Goal: Transaction & Acquisition: Purchase product/service

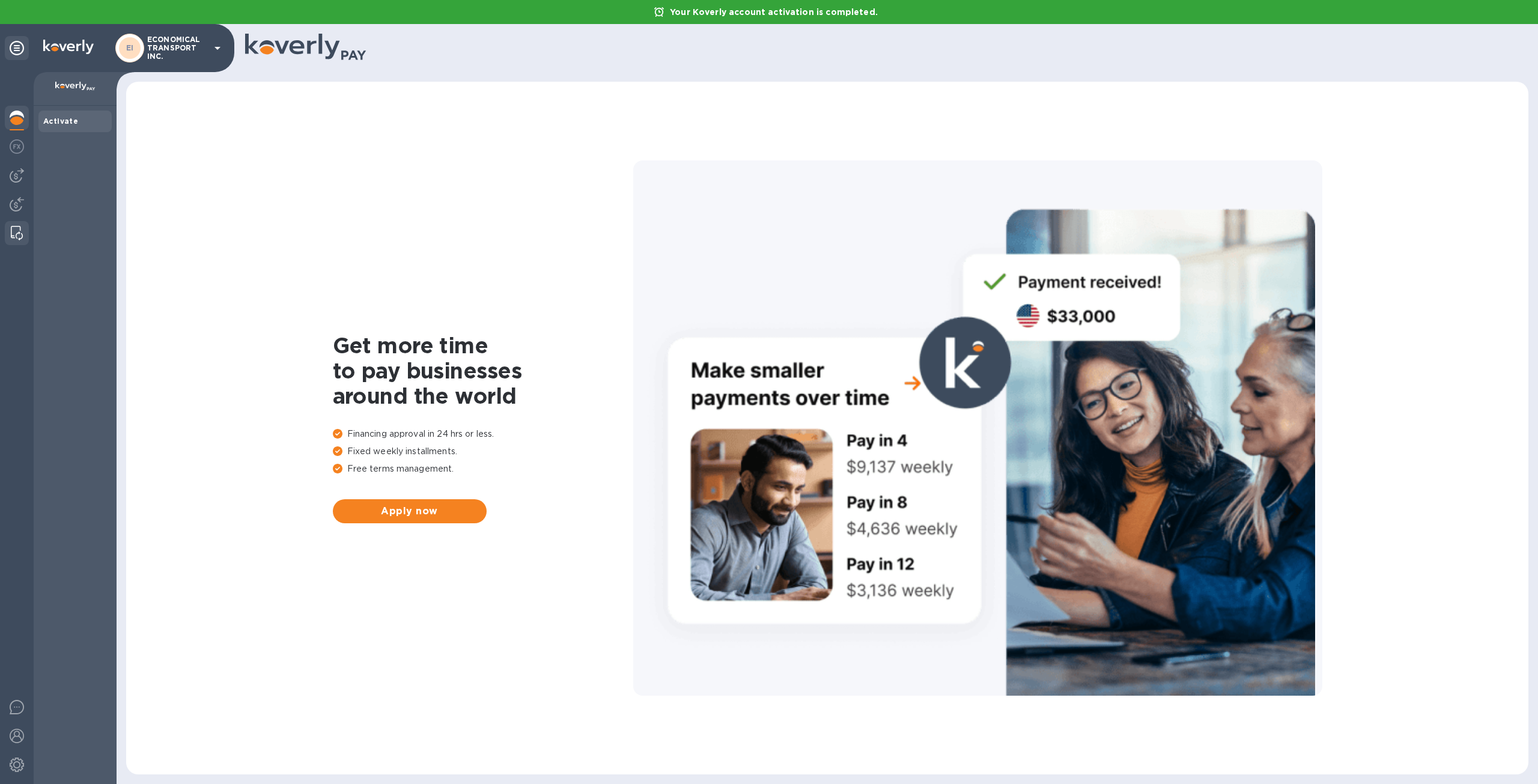
click at [19, 228] on img at bounding box center [17, 233] width 12 height 15
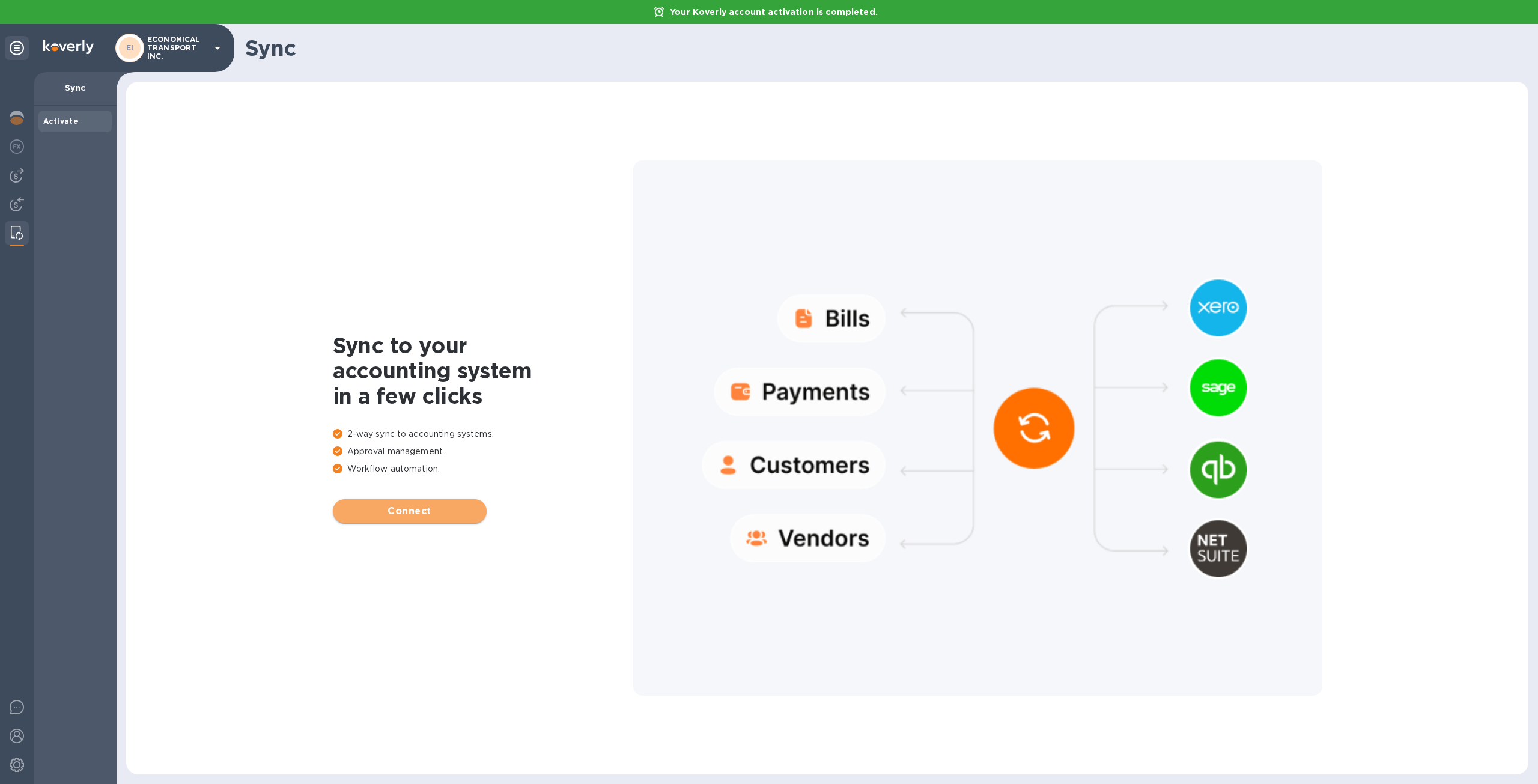
click at [423, 509] on span "Connect" at bounding box center [410, 511] width 135 height 15
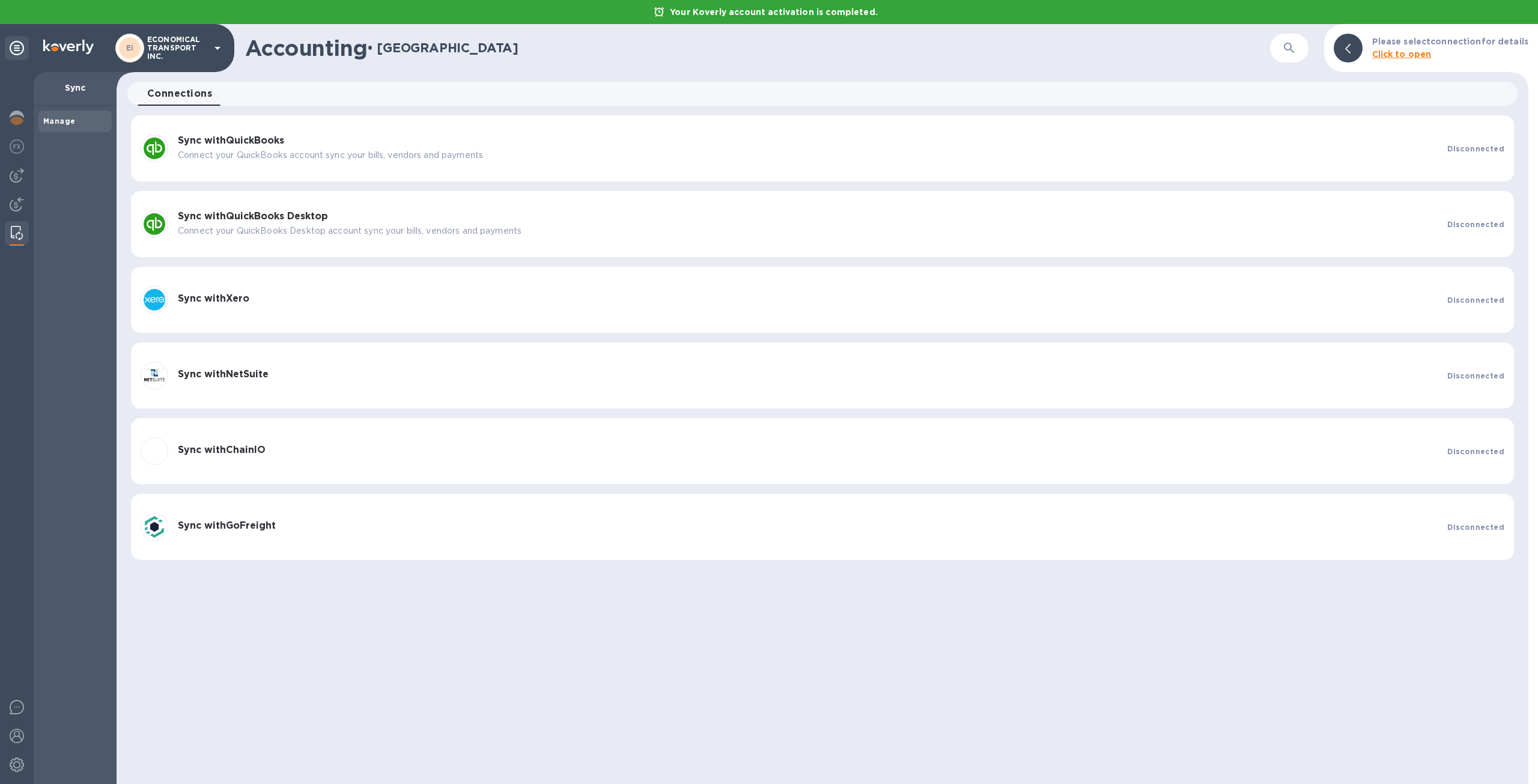
click at [1438, 139] on h3 "Sync with QuickBooks" at bounding box center [808, 140] width 1260 height 11
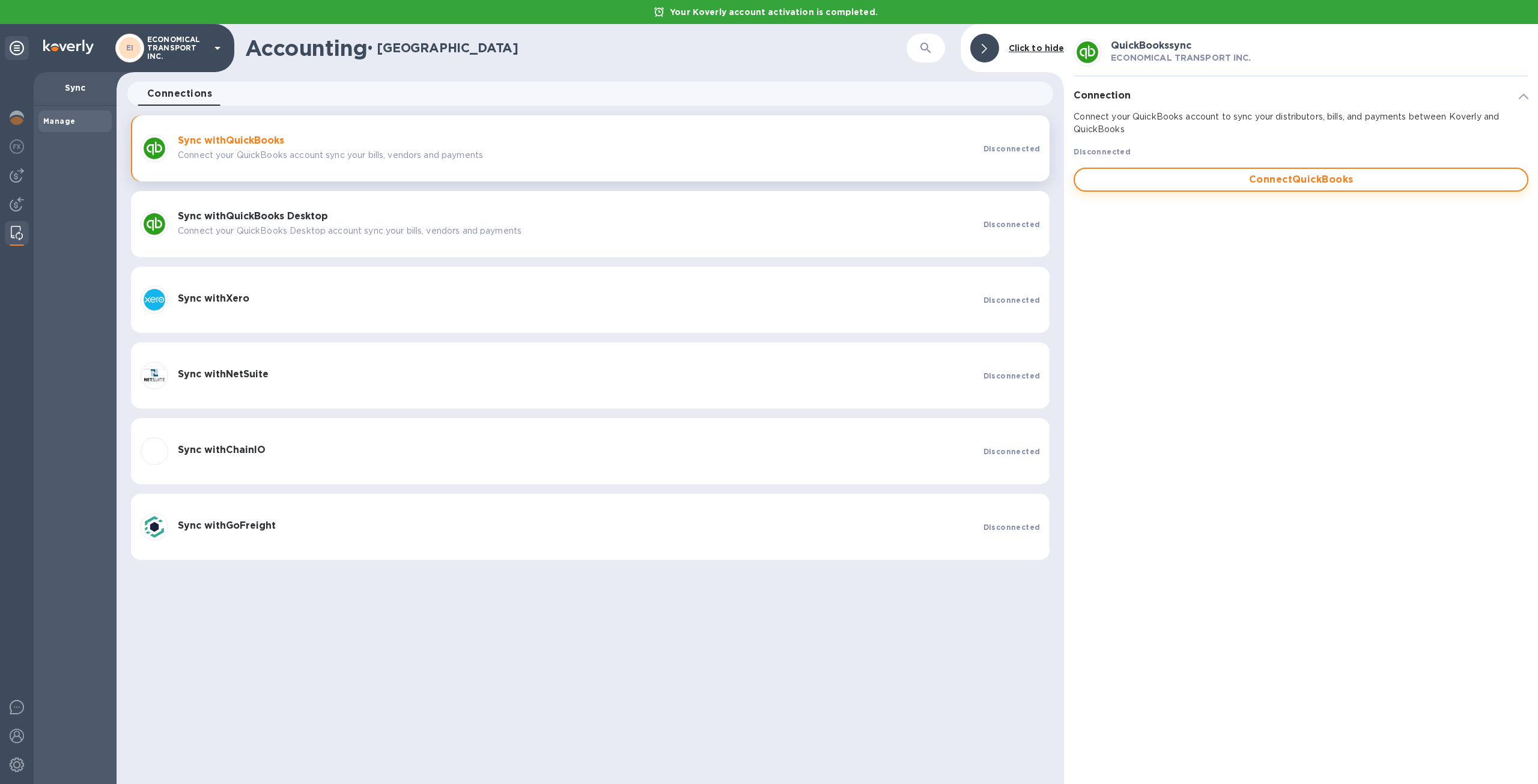
click at [1411, 183] on span "Connect QuickBooks" at bounding box center [1301, 179] width 433 height 15
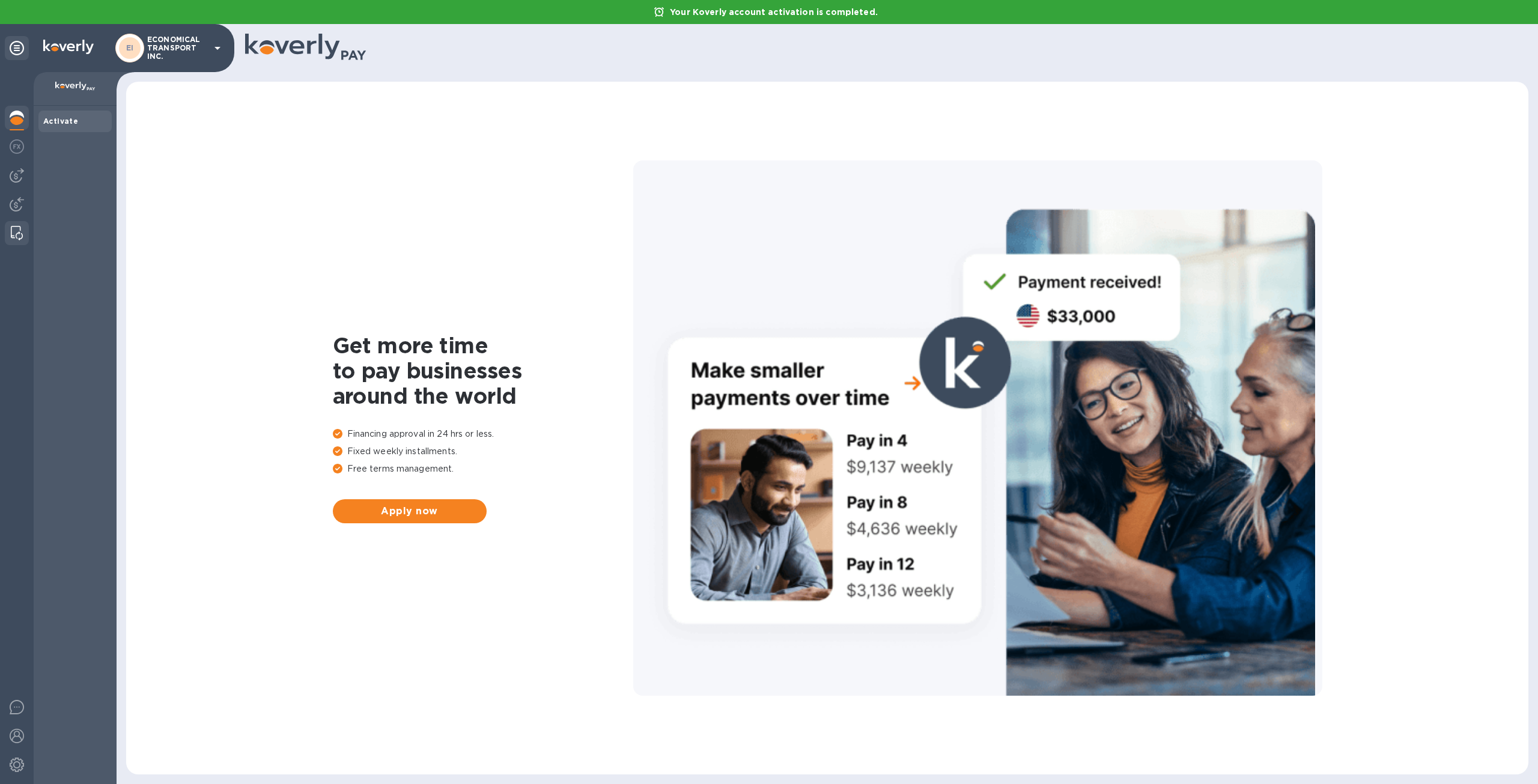
click at [17, 238] on img at bounding box center [17, 233] width 12 height 15
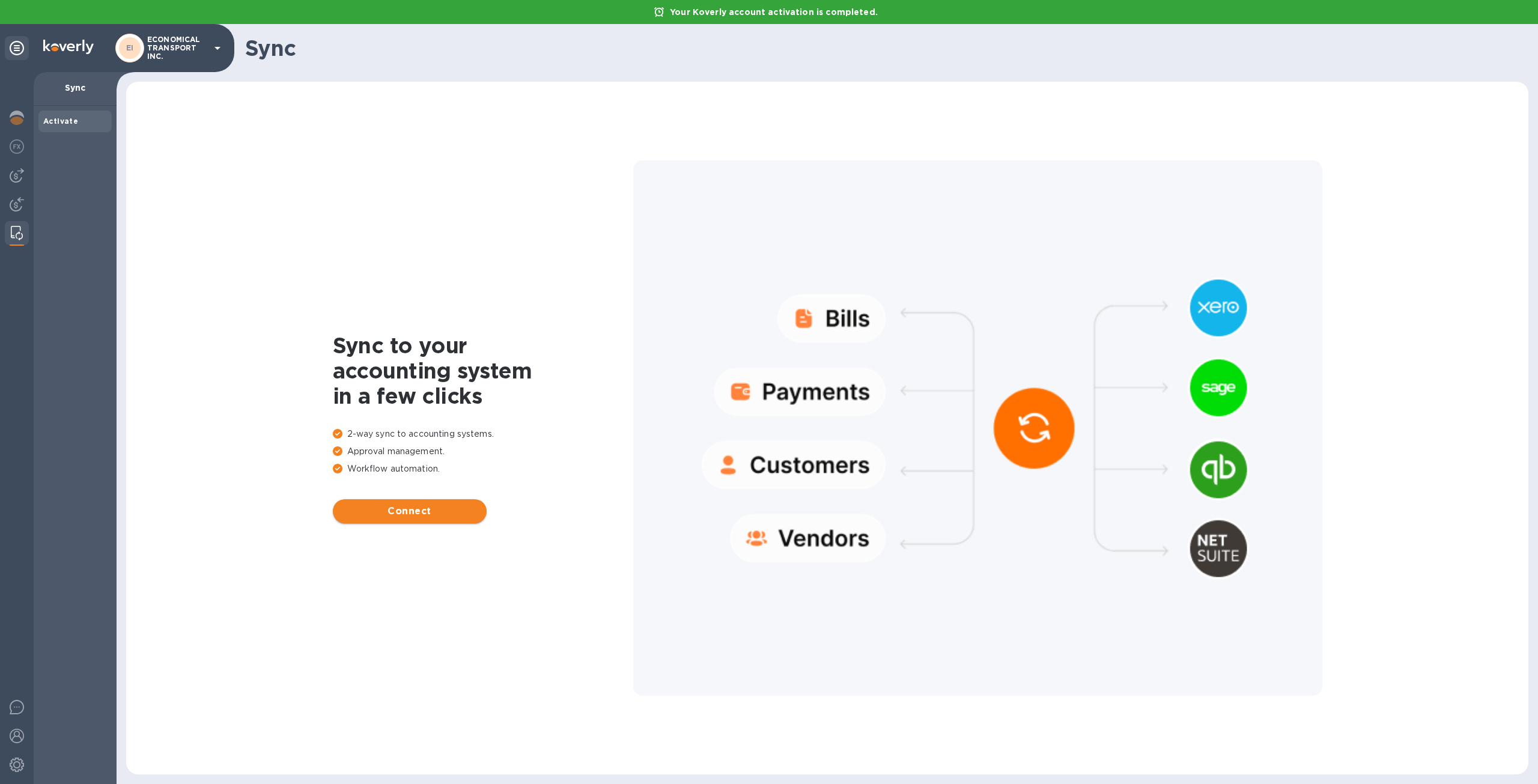
click at [421, 515] on span "Connect" at bounding box center [410, 511] width 135 height 15
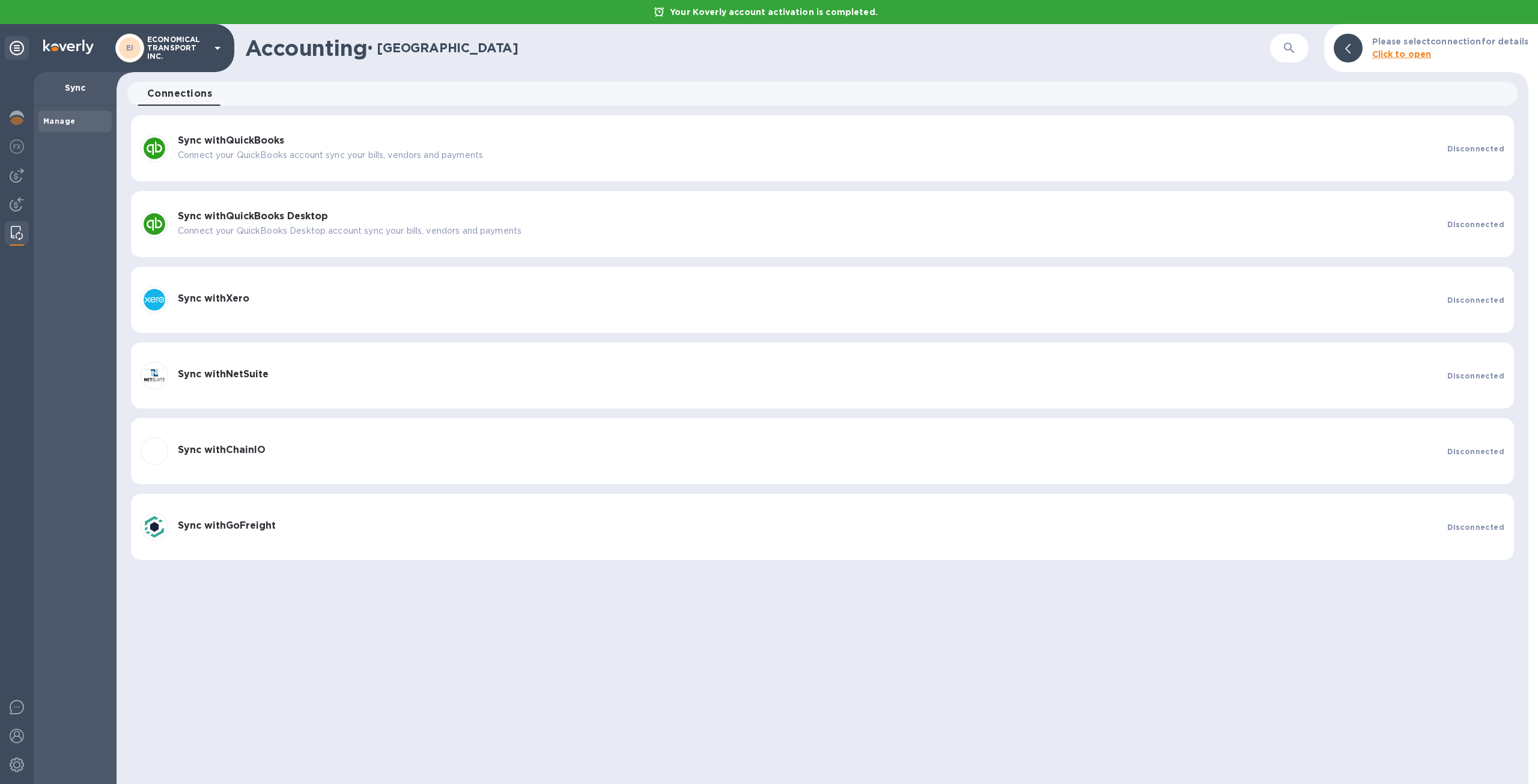
click at [910, 161] on div "Sync with QuickBooks Connect your QuickBooks account sync your bills, vendors a…" at bounding box center [808, 149] width 1270 height 36
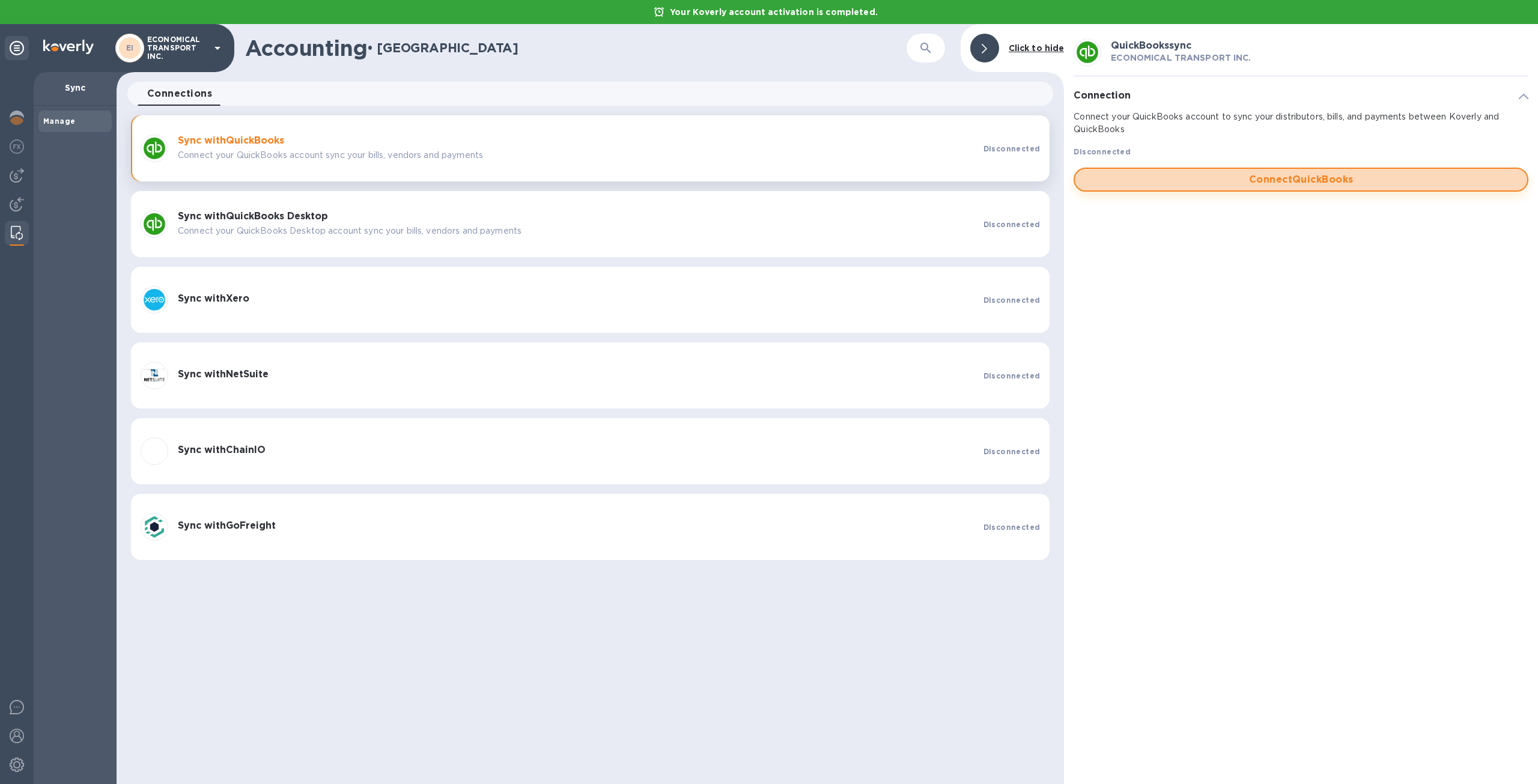
click at [1244, 179] on span "Connect QuickBooks" at bounding box center [1301, 179] width 433 height 15
click at [1197, 181] on span "Connect QuickBooks" at bounding box center [1301, 179] width 433 height 15
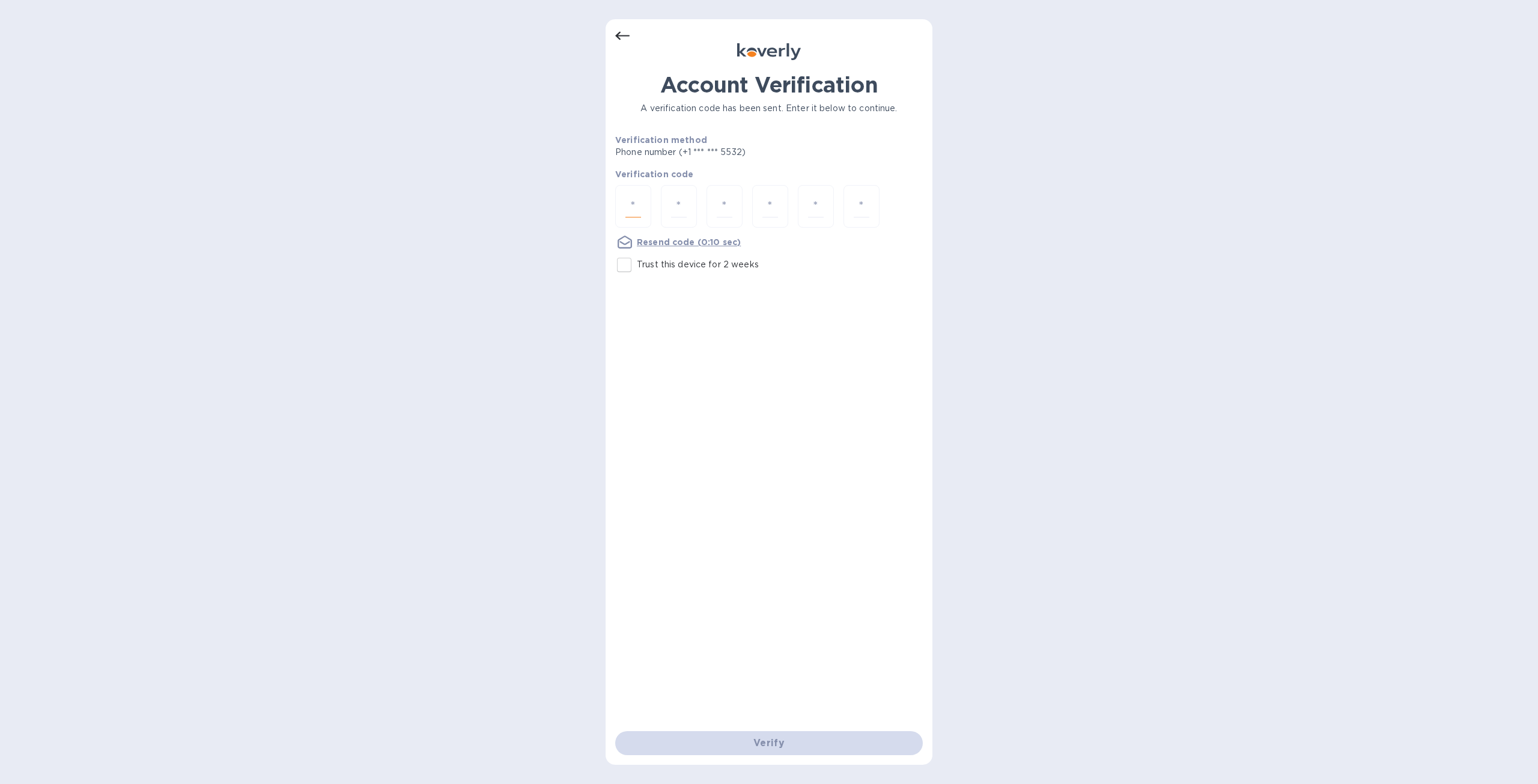
click at [634, 209] on input "number" at bounding box center [633, 206] width 15 height 22
click at [657, 211] on div at bounding box center [769, 207] width 307 height 45
click at [630, 201] on input "number" at bounding box center [633, 206] width 15 height 22
type input "5"
type input "3"
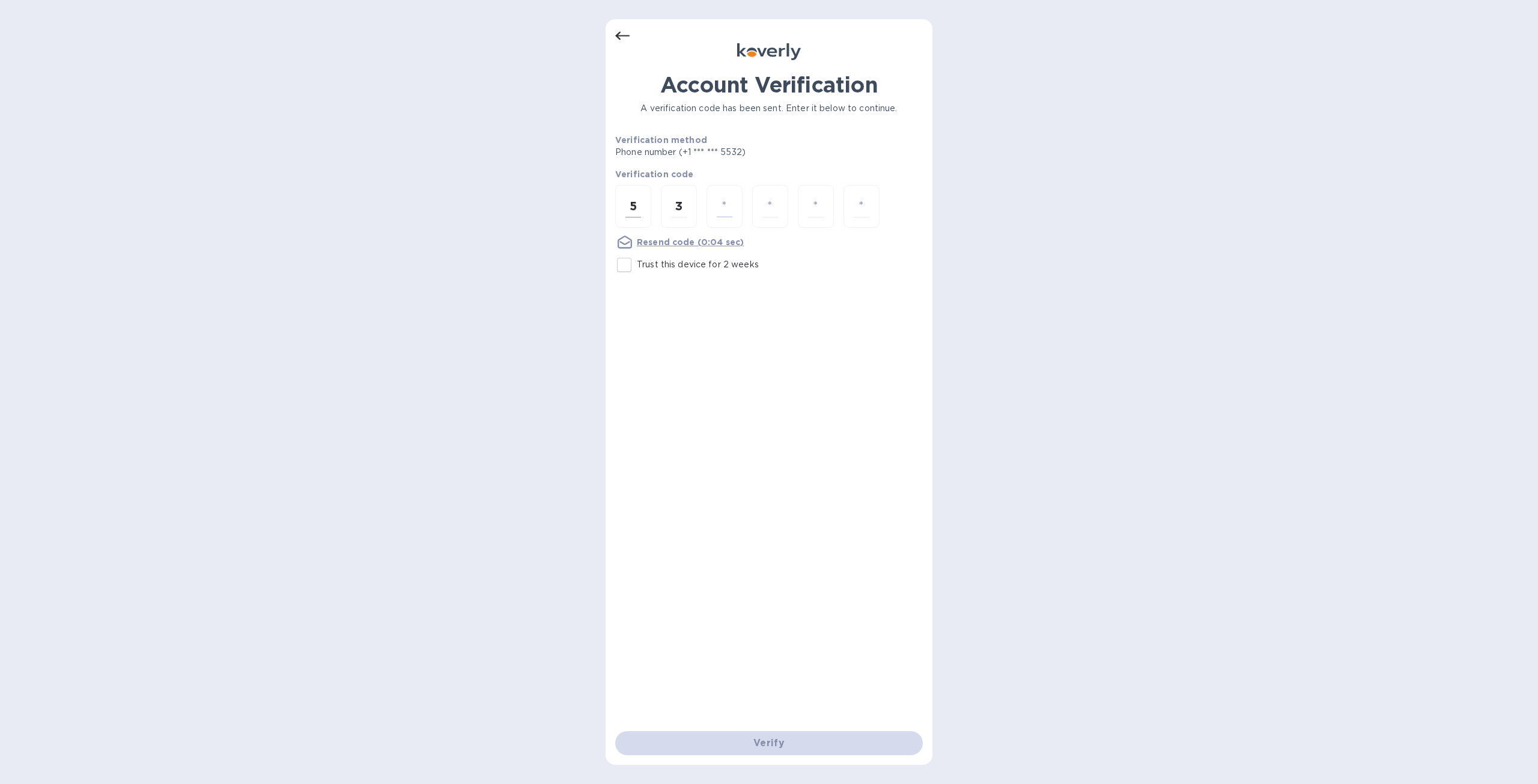
type input "9"
type input "7"
type input "2"
type input "7"
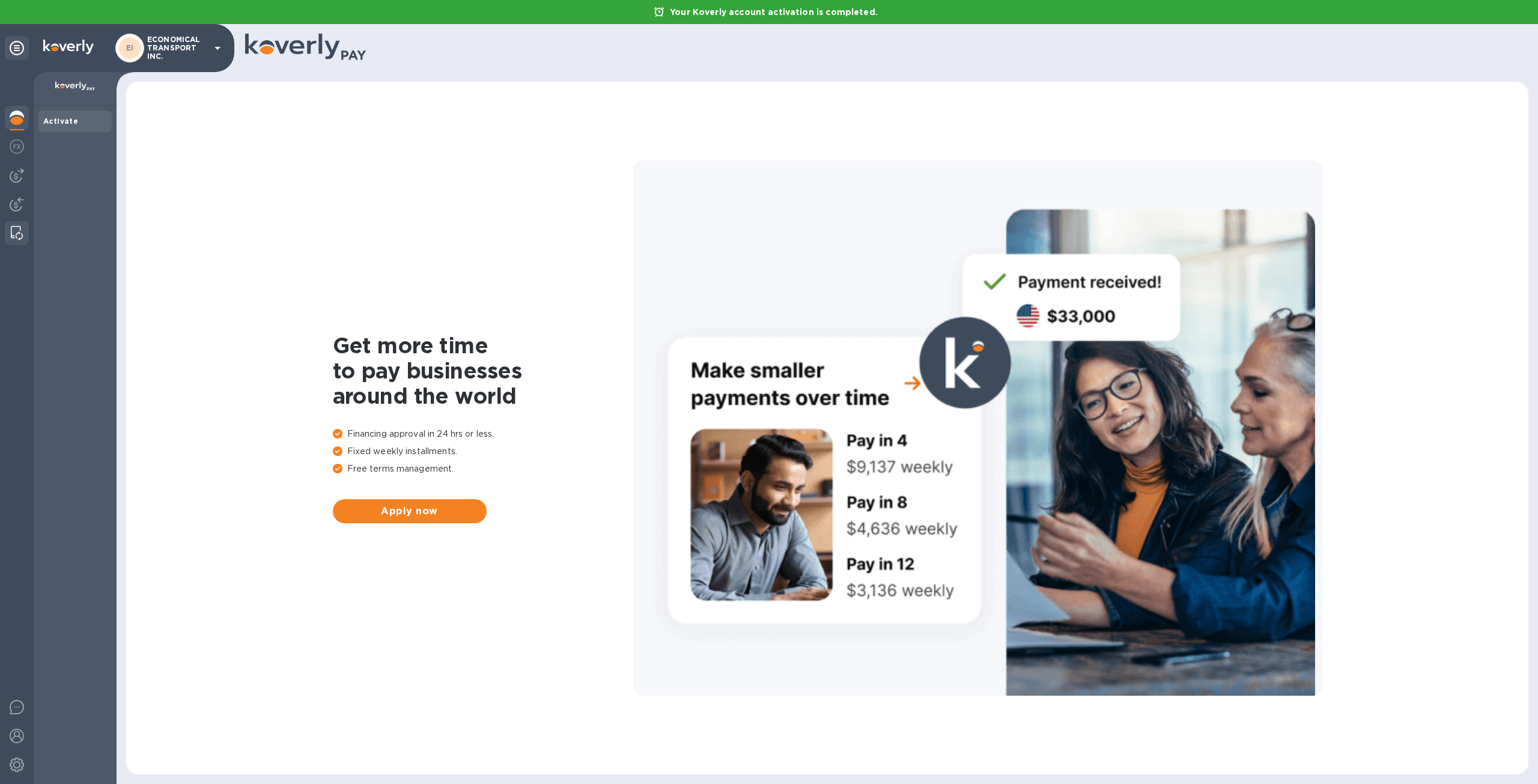
click at [20, 230] on img at bounding box center [17, 233] width 12 height 15
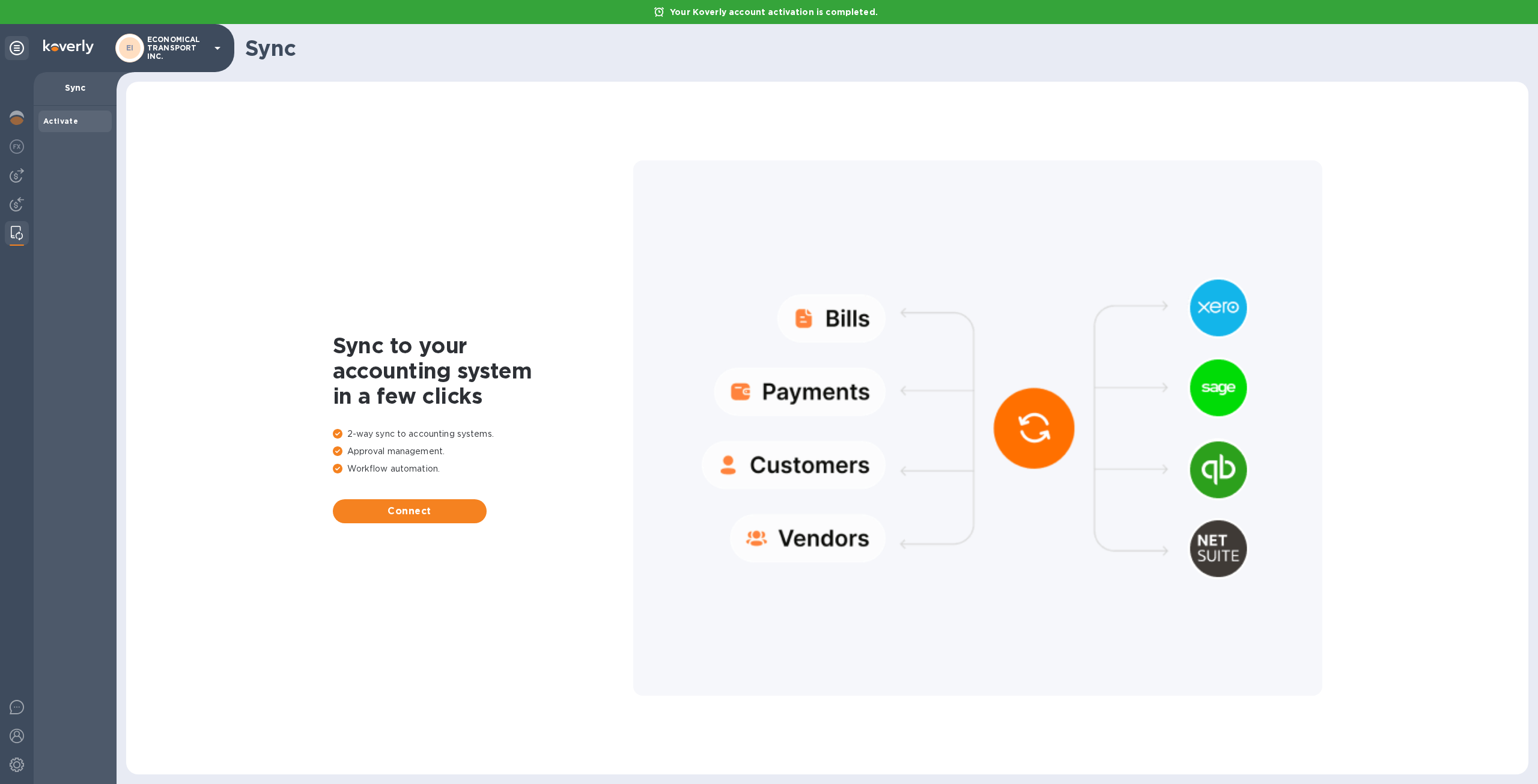
click at [467, 493] on div "Sync to your accounting system in a few clicks 2-way sync to accounting systems…" at bounding box center [483, 428] width 300 height 190
click at [471, 507] on span "Connect" at bounding box center [410, 511] width 135 height 15
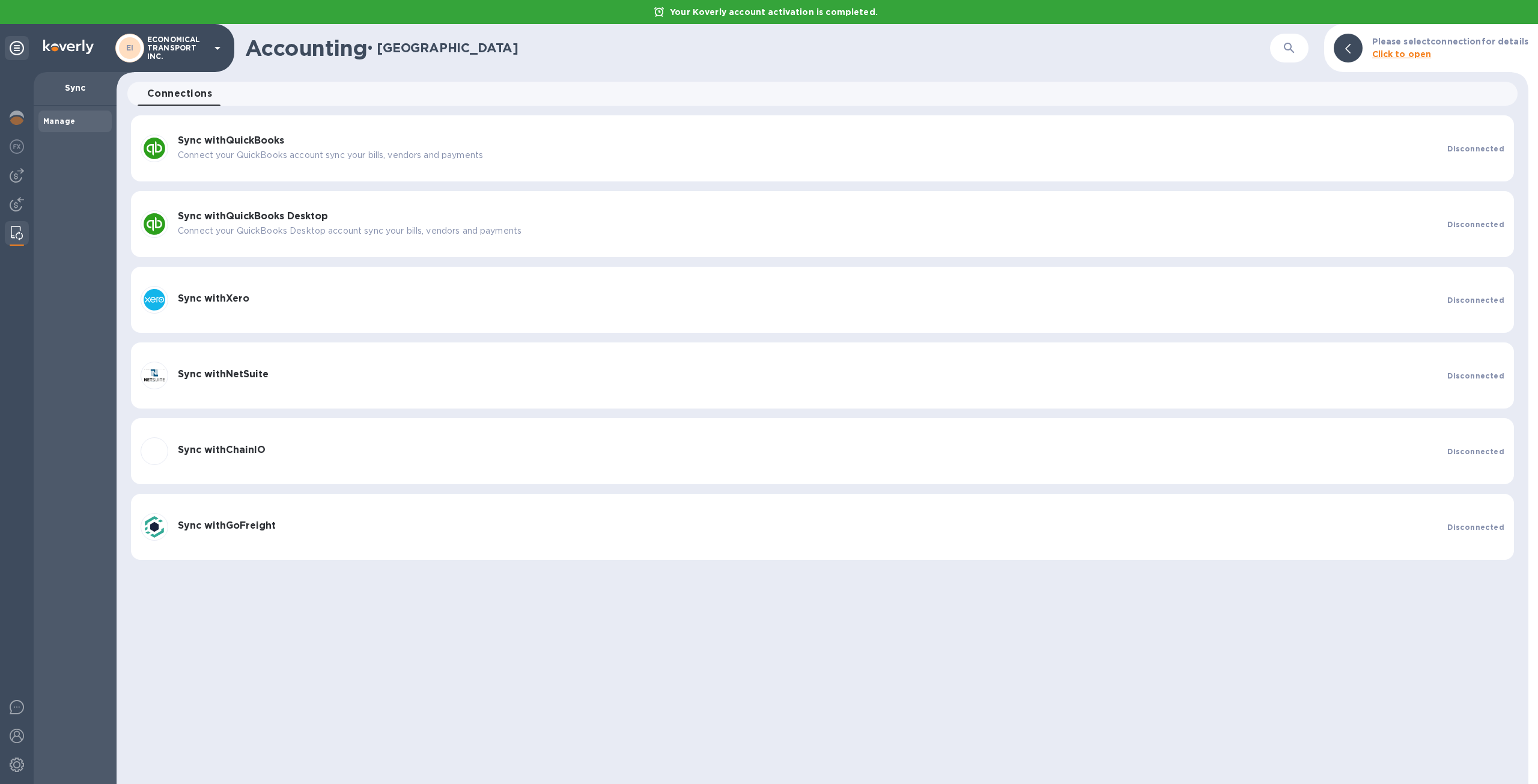
click at [1377, 158] on p "Connect your QuickBooks account sync your bills, vendors and payments" at bounding box center [808, 155] width 1260 height 13
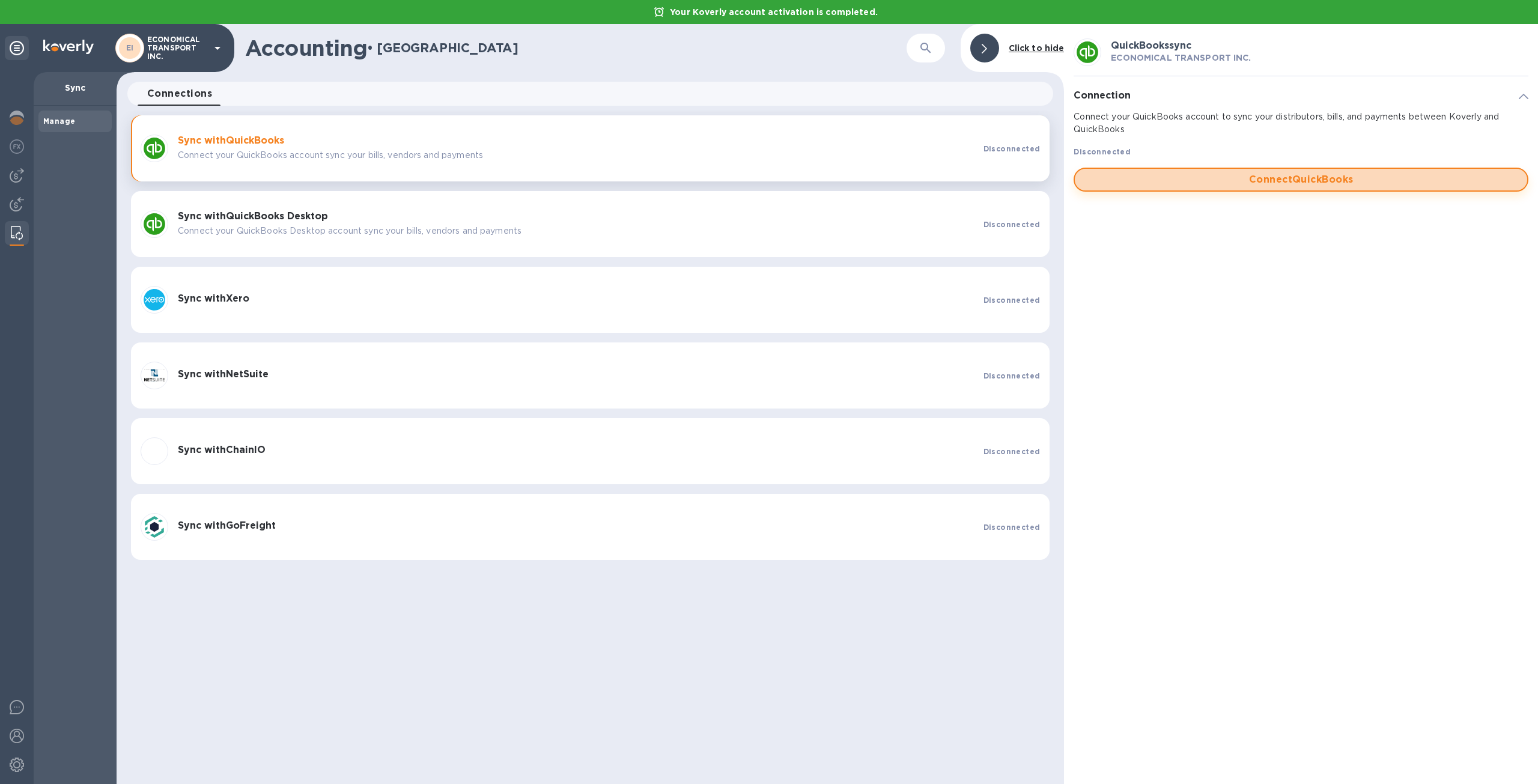
click at [1357, 175] on span "Connect QuickBooks" at bounding box center [1301, 179] width 433 height 15
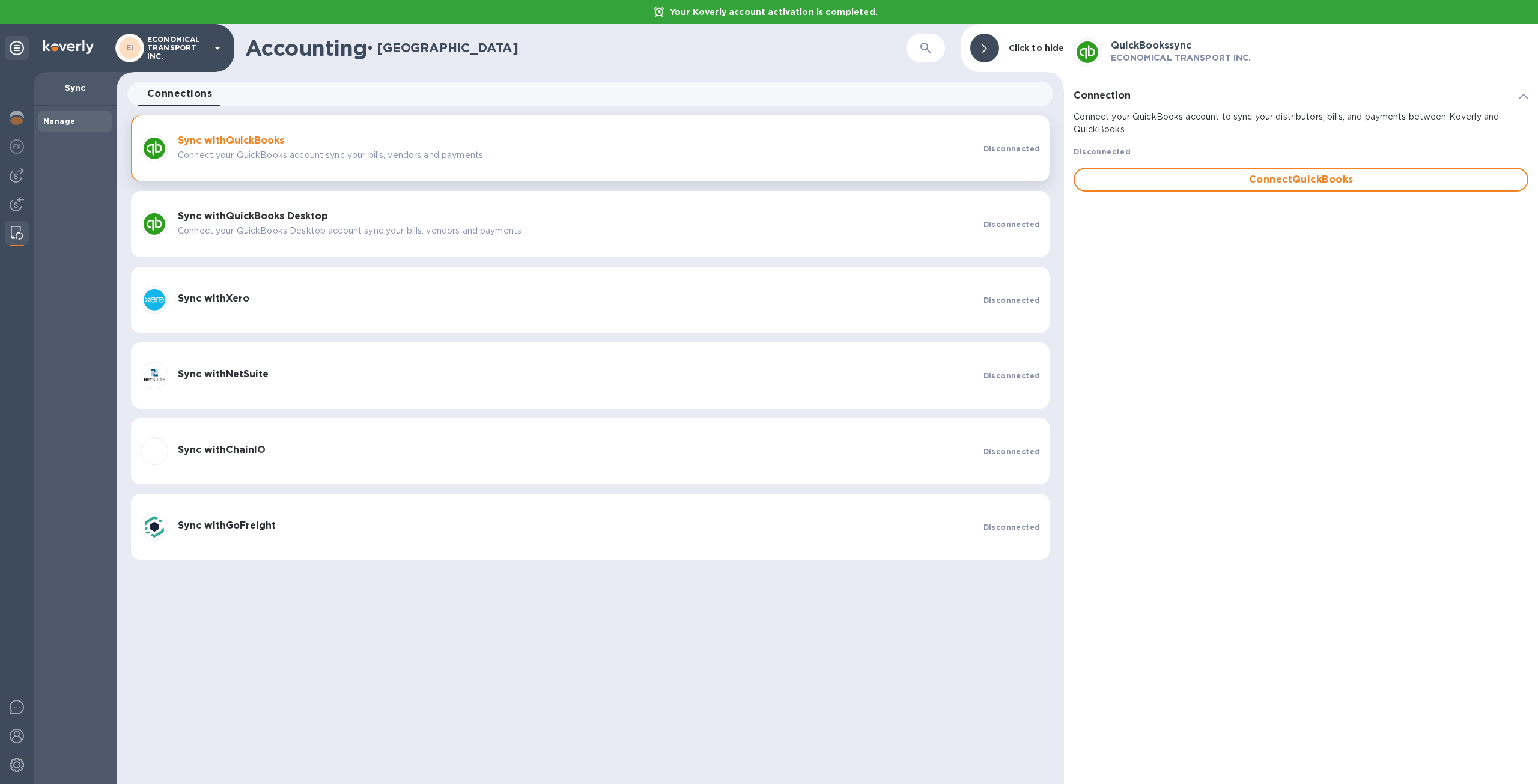
click at [53, 121] on b "Manage" at bounding box center [59, 121] width 32 height 9
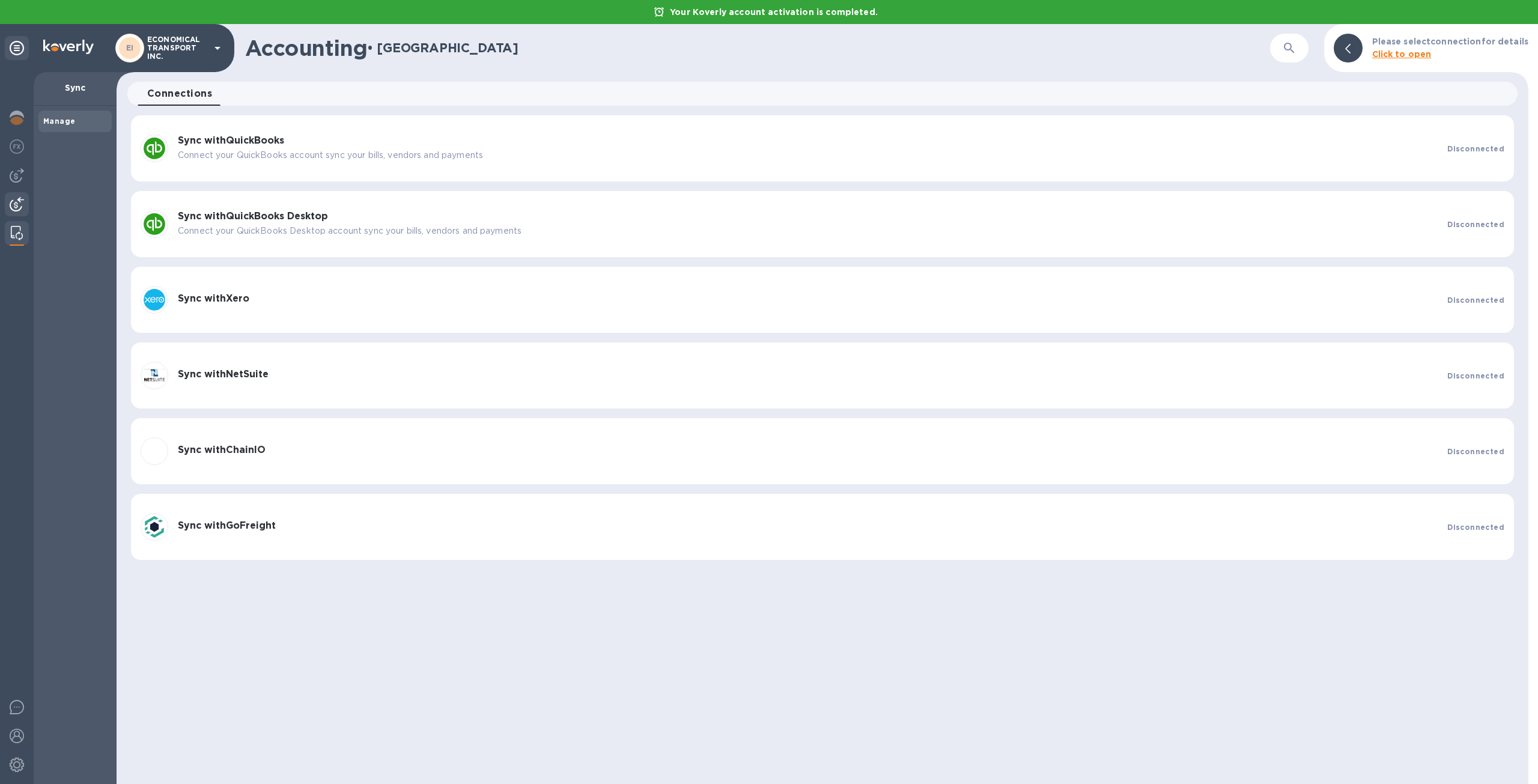
click at [15, 195] on div at bounding box center [17, 206] width 24 height 26
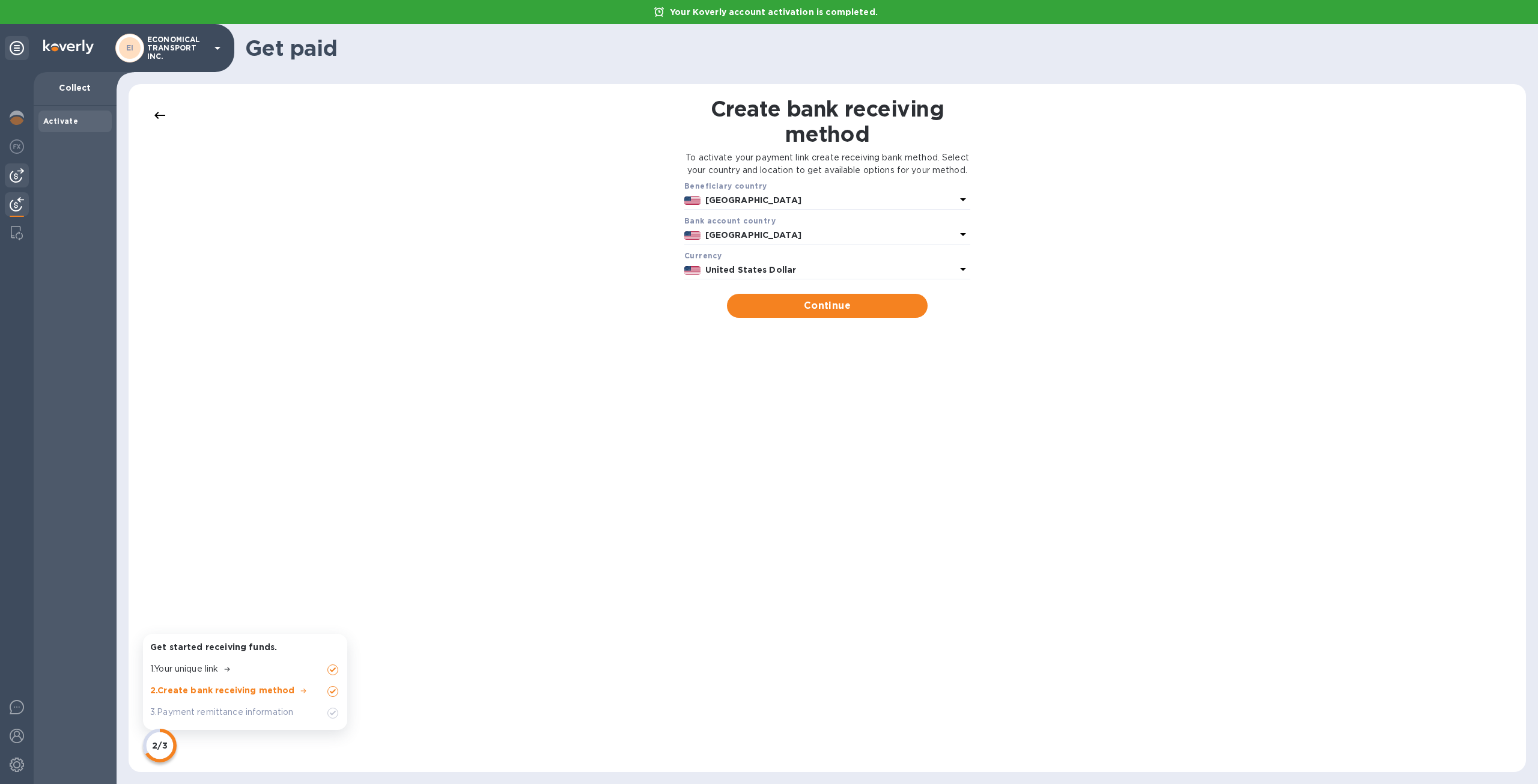
click at [11, 179] on img at bounding box center [17, 175] width 15 height 15
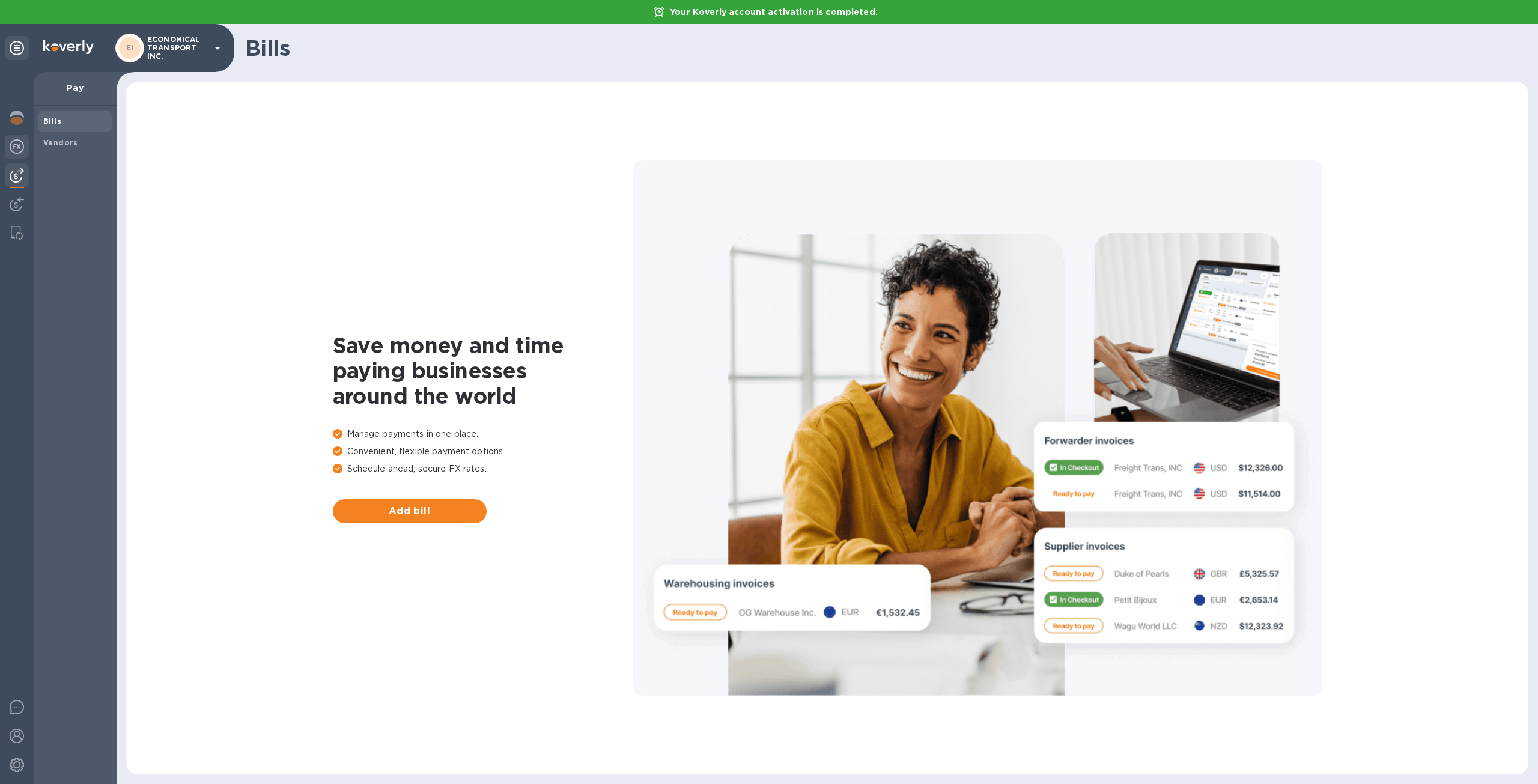
click at [11, 145] on img at bounding box center [17, 146] width 15 height 15
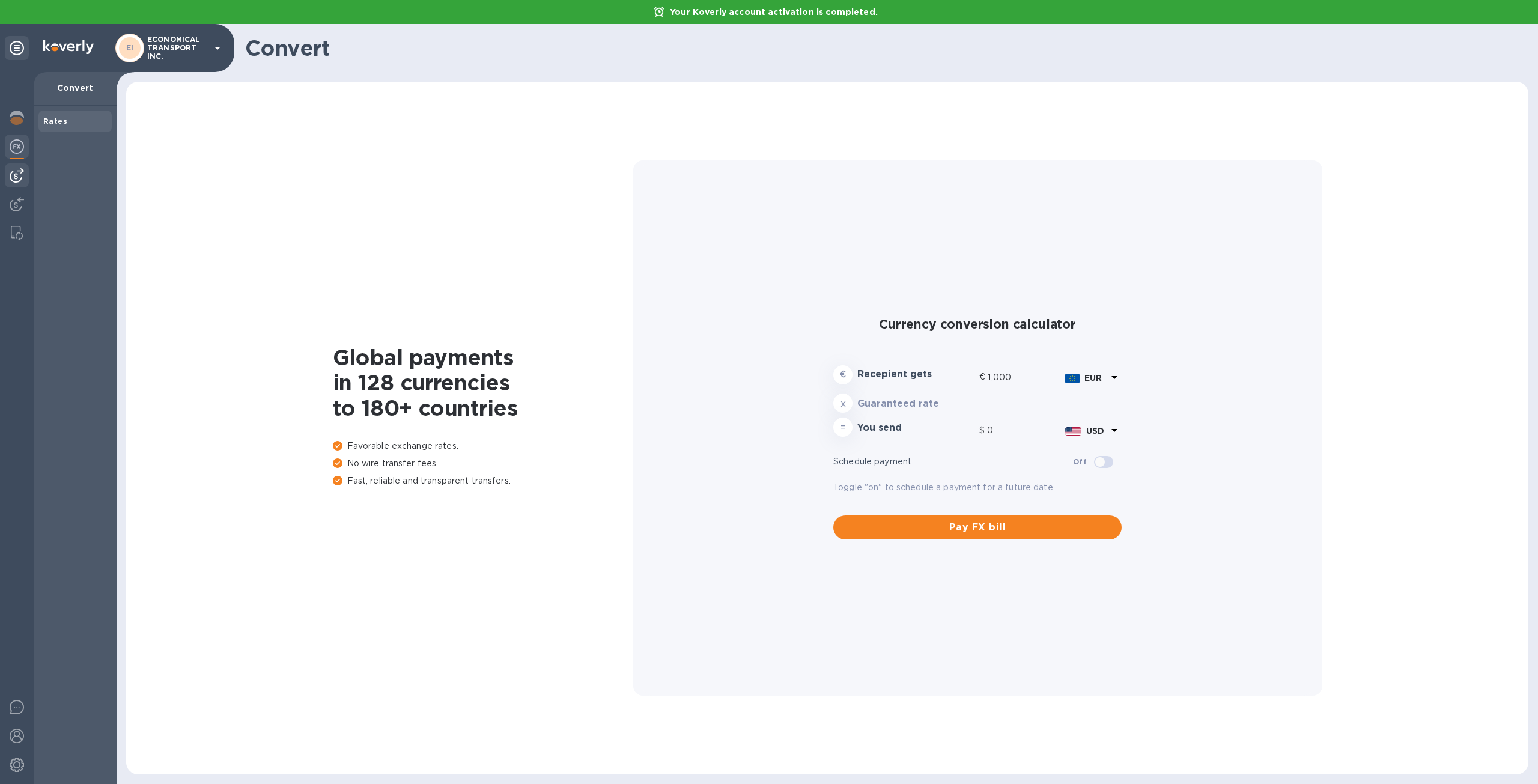
type input "1,192.86"
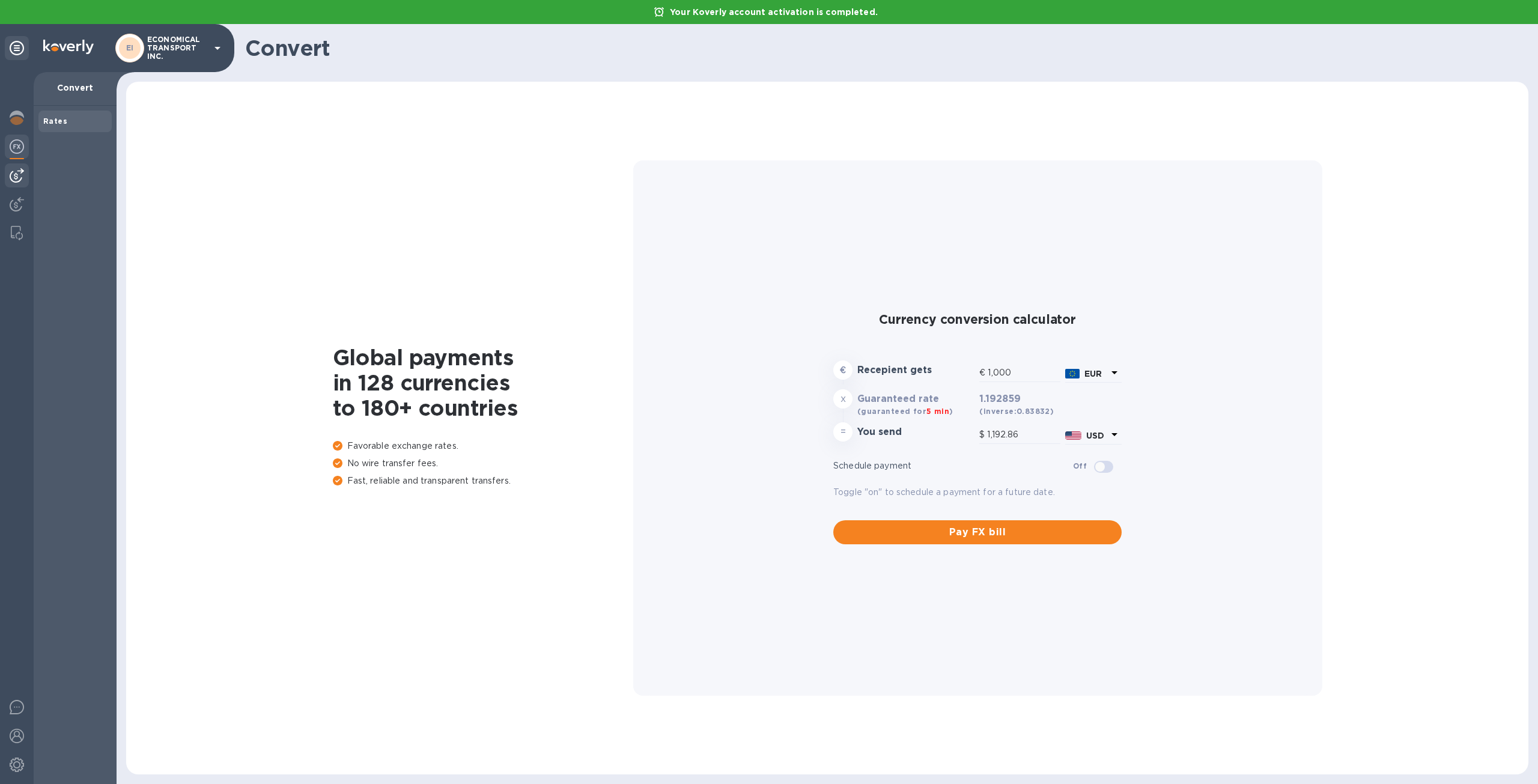
click at [23, 185] on div at bounding box center [17, 175] width 24 height 24
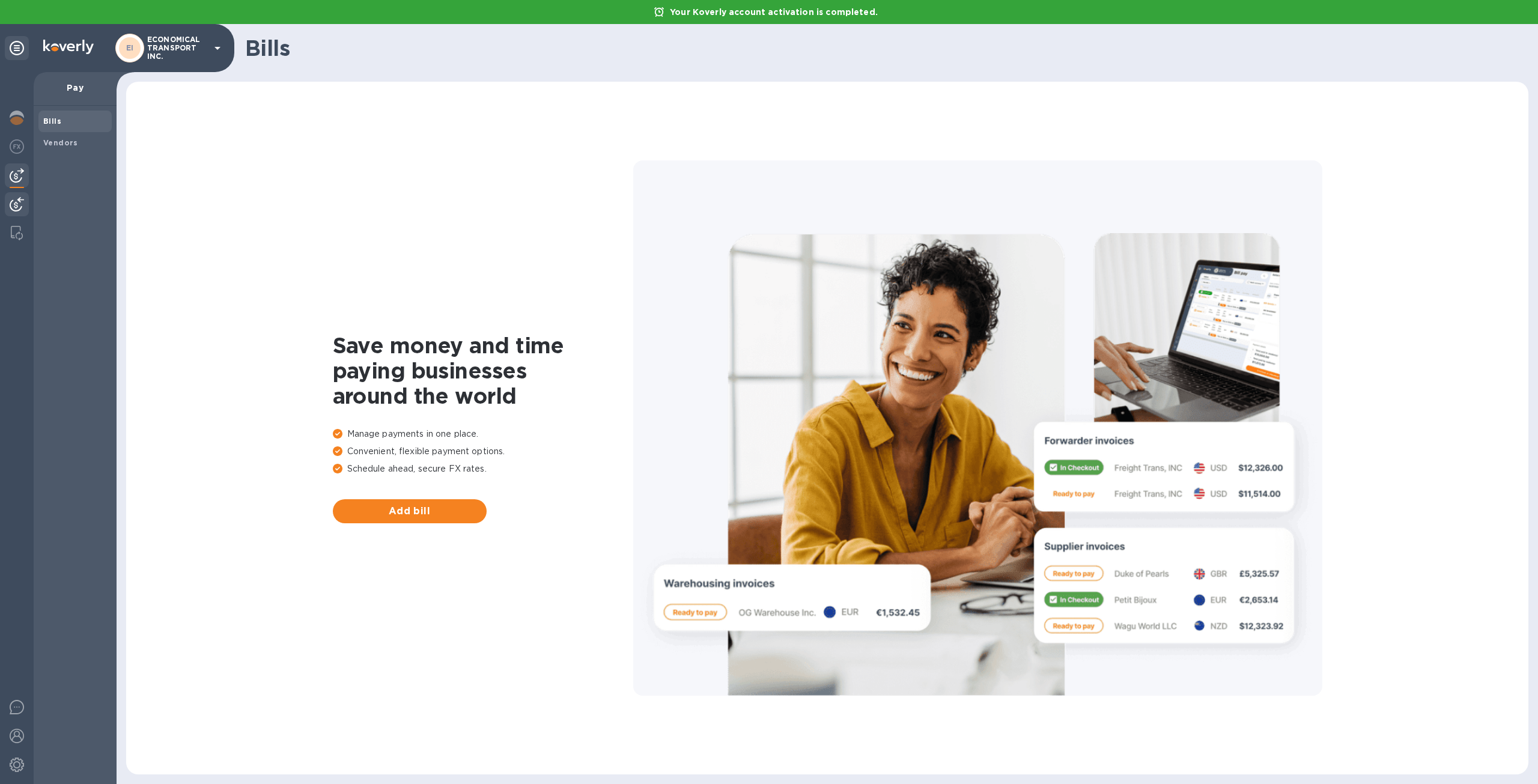
click at [25, 207] on div at bounding box center [17, 206] width 24 height 26
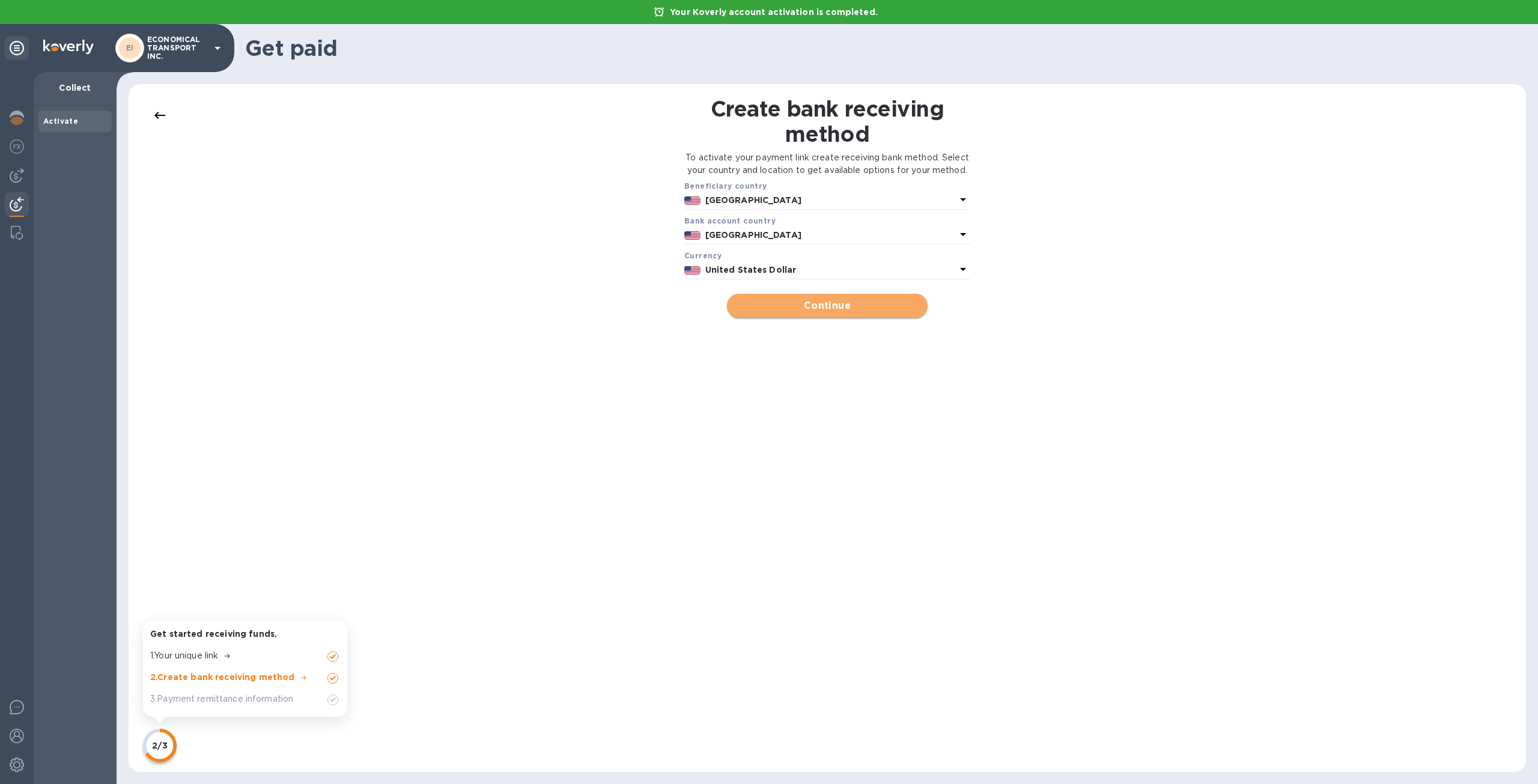
click at [856, 313] on span "Continue" at bounding box center [827, 305] width 181 height 15
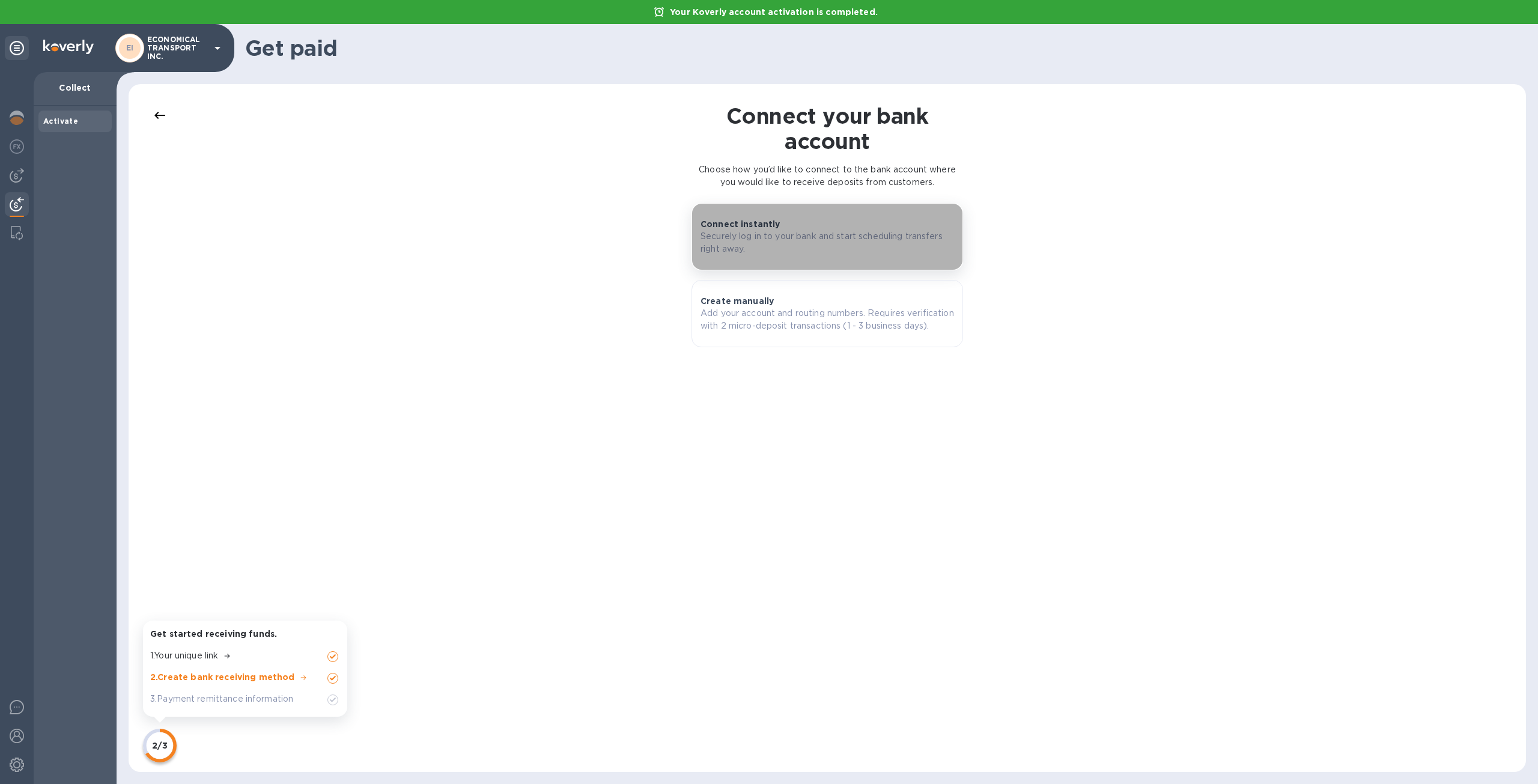
click at [869, 257] on button "Connect instantly Securely log in to your bank and start scheduling transfers r…" at bounding box center [827, 236] width 272 height 67
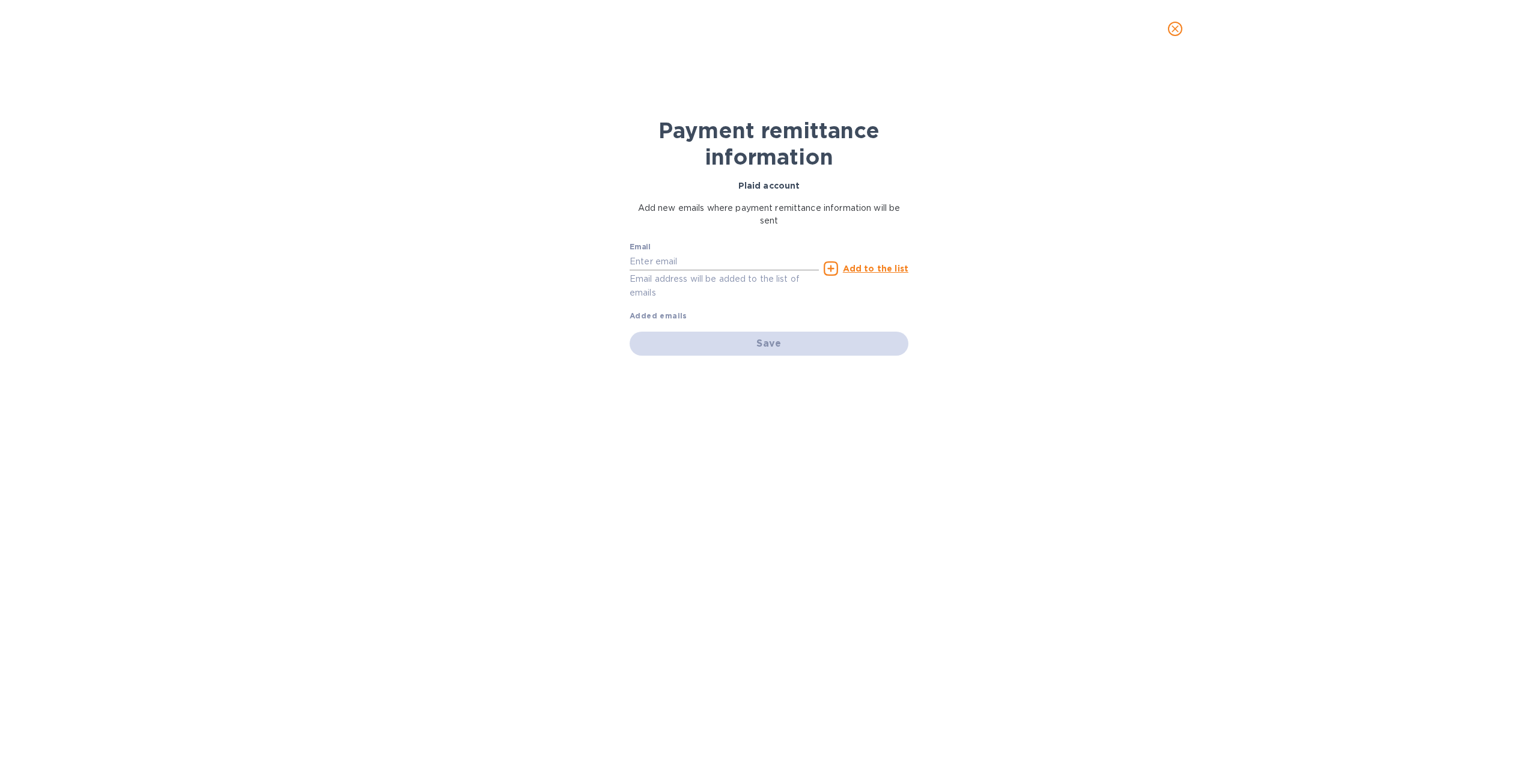
click at [741, 258] on input "text" at bounding box center [725, 261] width 189 height 18
click at [754, 266] on input "text" at bounding box center [725, 261] width 189 height 18
click at [722, 252] on input "text" at bounding box center [725, 261] width 189 height 18
click at [688, 261] on input "text" at bounding box center [725, 261] width 189 height 18
type input "saul@ecotrans.nyc"
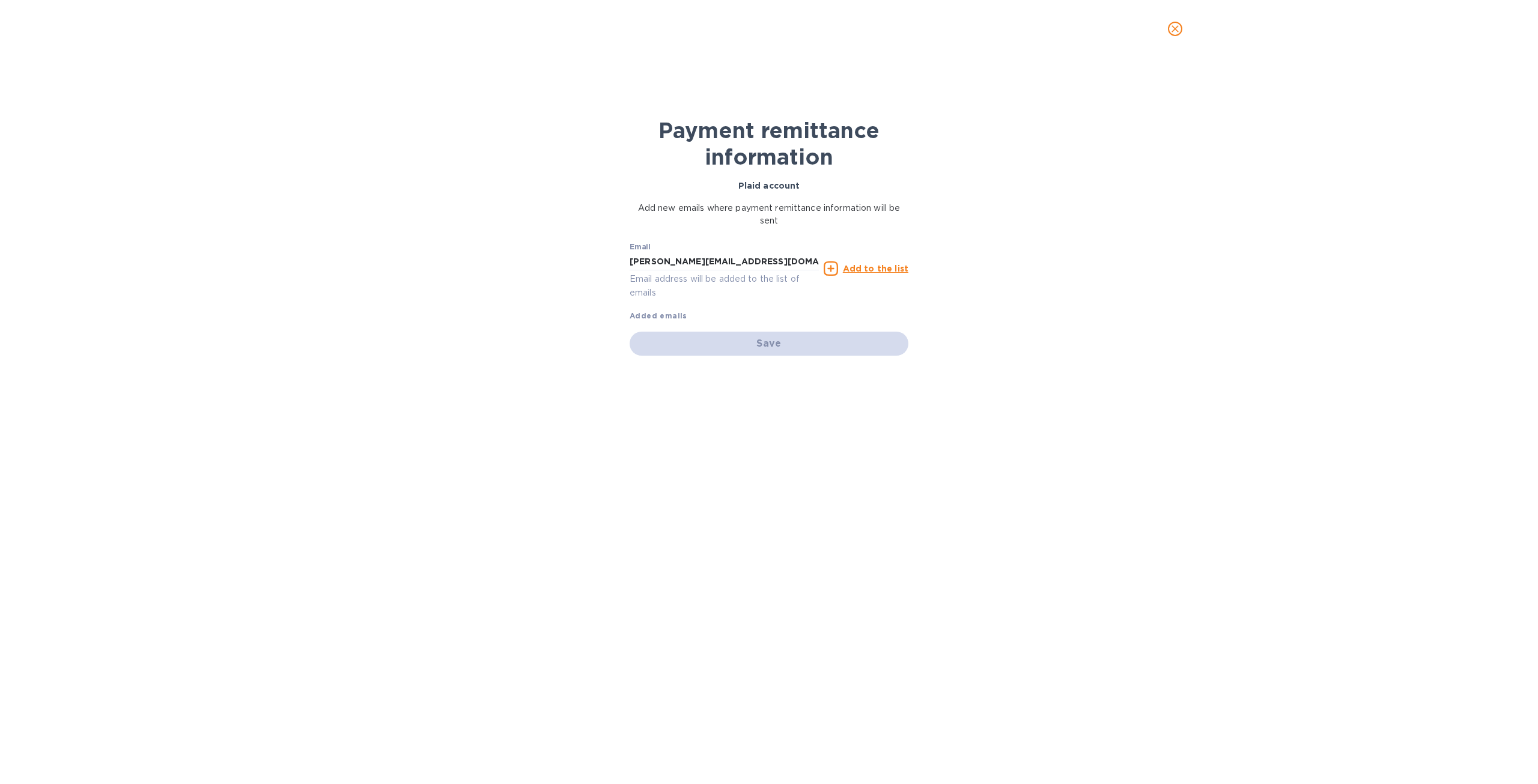
click at [832, 268] on icon at bounding box center [831, 268] width 15 height 15
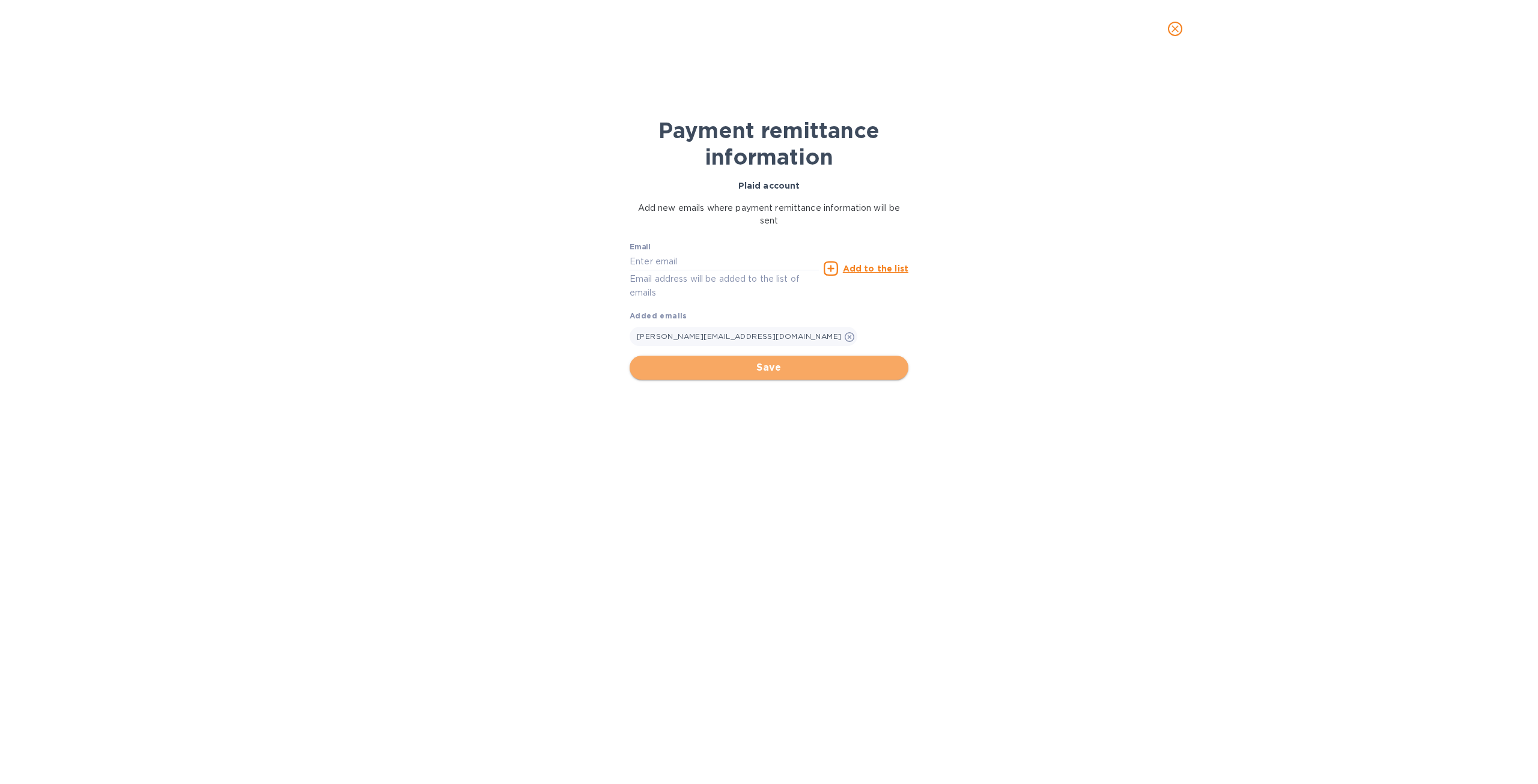
click at [747, 376] on button "Save" at bounding box center [769, 368] width 279 height 24
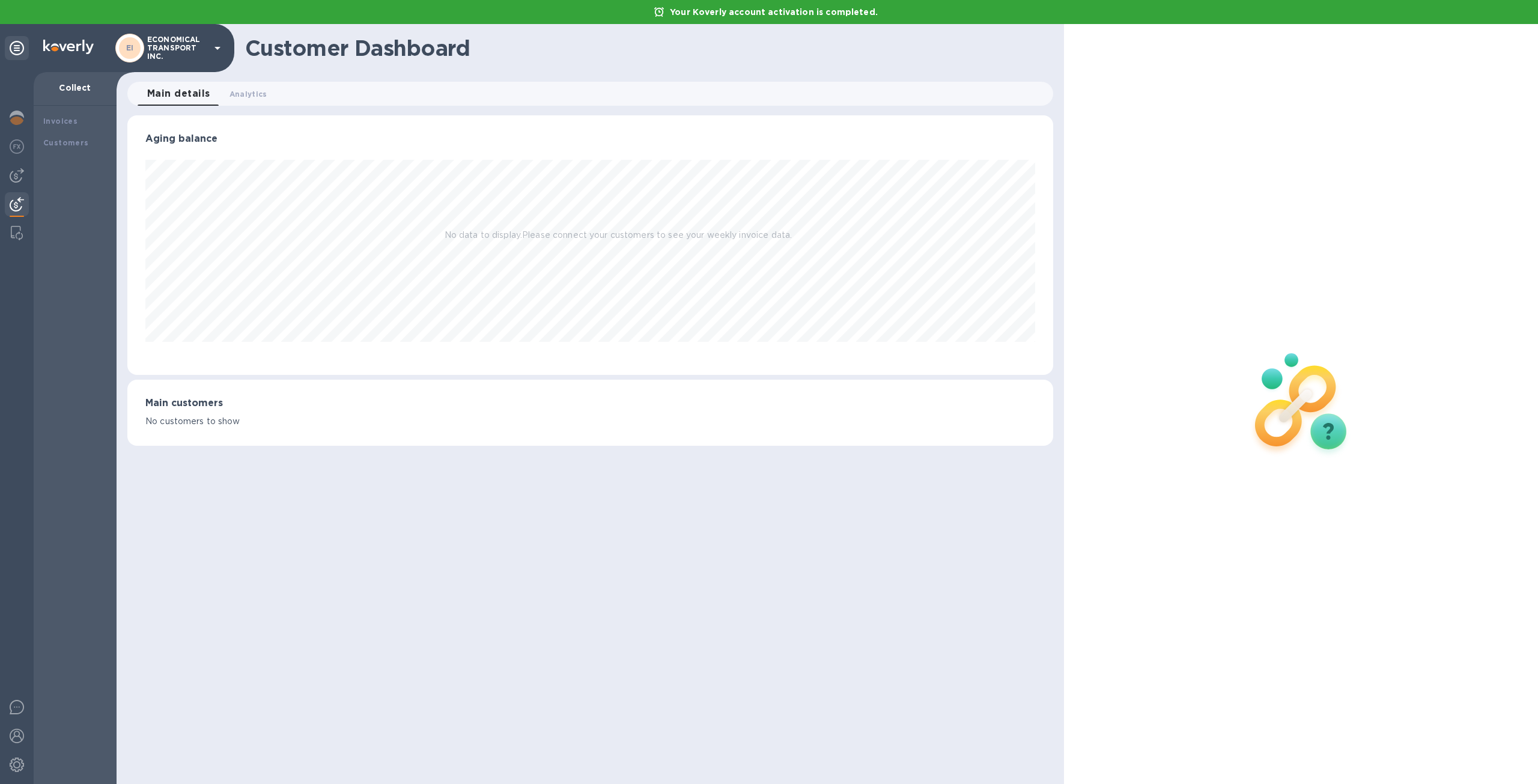
scroll to position [259, 926]
click at [254, 95] on span "Analytics 0" at bounding box center [248, 94] width 38 height 13
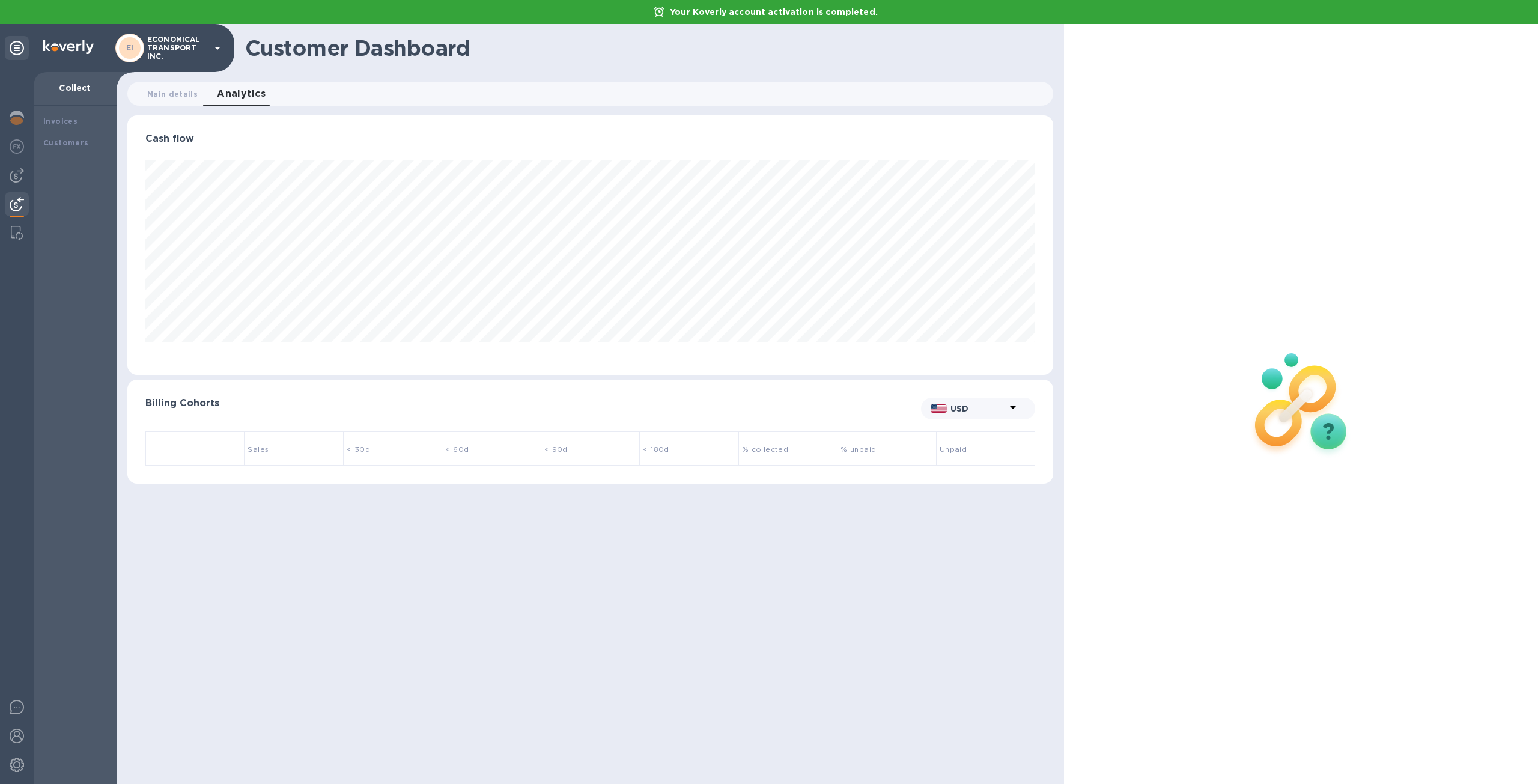
scroll to position [259, 926]
click at [184, 97] on span "Main details 0" at bounding box center [172, 94] width 51 height 13
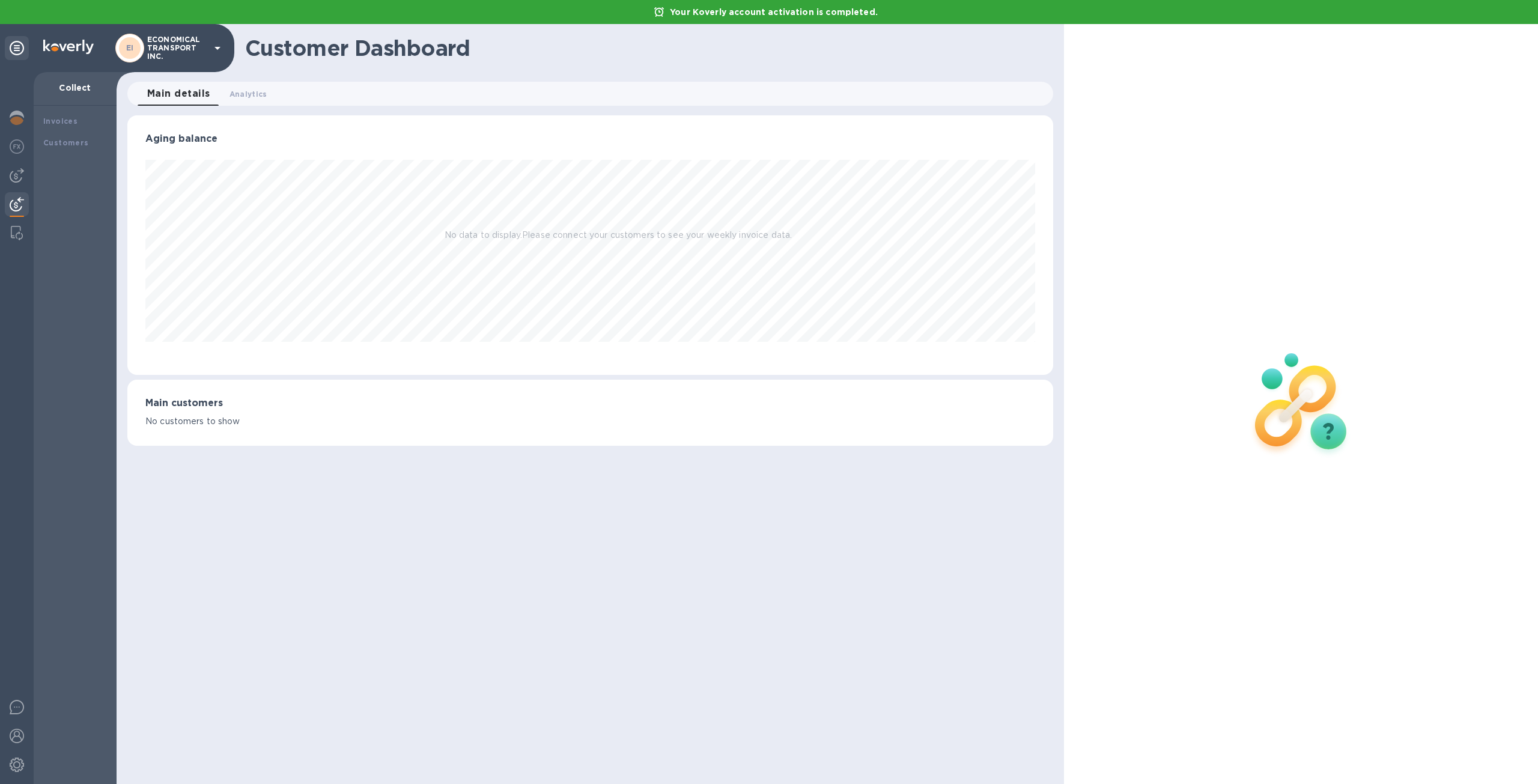
scroll to position [259, 926]
click at [741, 20] on div "Your Koverly account activation is completed." at bounding box center [769, 12] width 1538 height 24
click at [743, 17] on p "Your Koverly account activation is completed." at bounding box center [774, 12] width 220 height 12
click at [22, 168] on img at bounding box center [17, 175] width 15 height 15
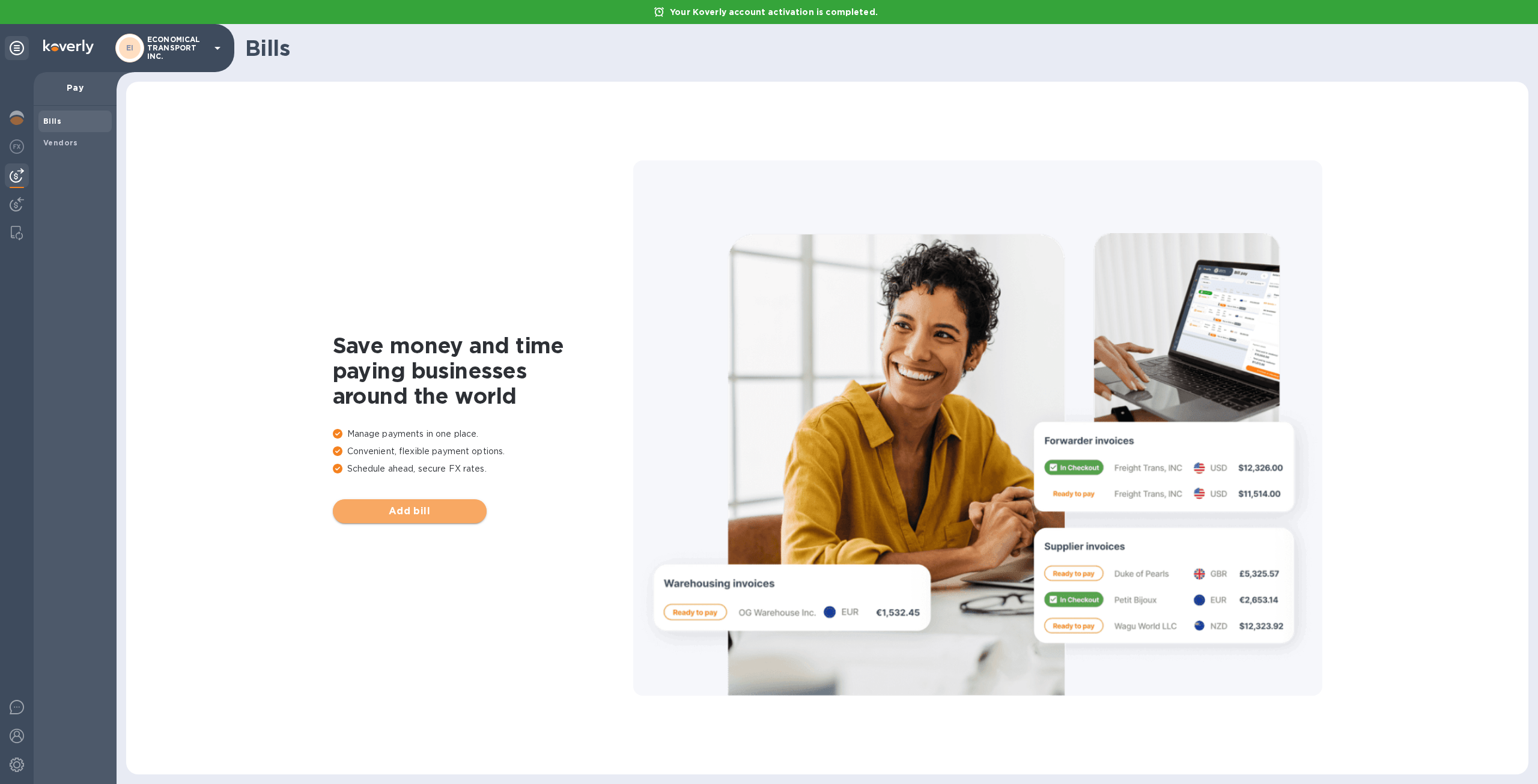
click at [412, 518] on button "Add bill" at bounding box center [410, 511] width 154 height 24
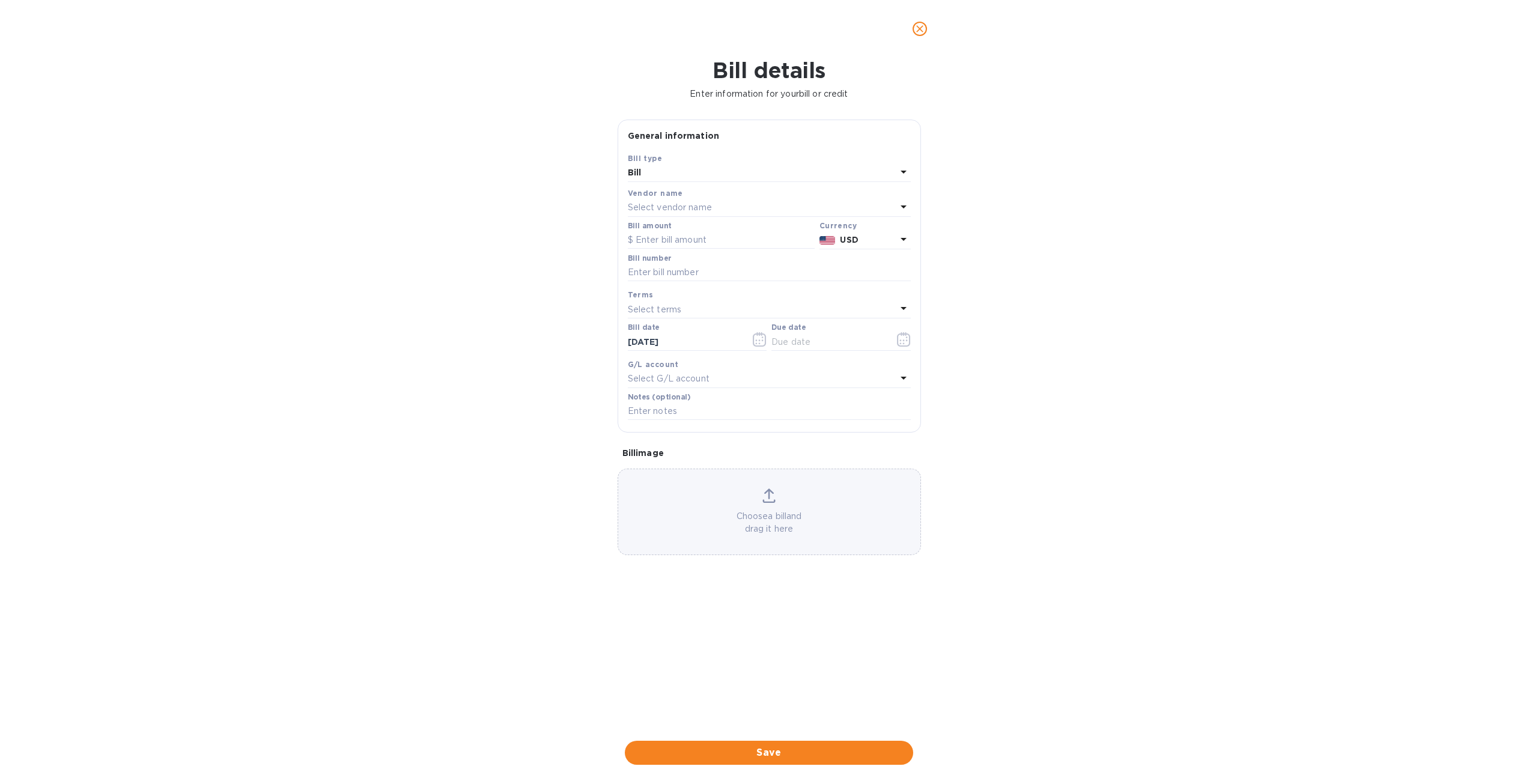
click at [714, 179] on div "Bill" at bounding box center [762, 173] width 268 height 17
click at [714, 179] on div "Bill type" at bounding box center [770, 179] width 254 height 11
click at [1115, 226] on div "Bill details Enter information for your bill or credit General information Save…" at bounding box center [769, 420] width 1538 height 726
click at [765, 202] on div "Select vendor name" at bounding box center [762, 208] width 268 height 17
click at [1130, 240] on div "Bill details Enter information for your bill or credit General information Save…" at bounding box center [769, 420] width 1538 height 726
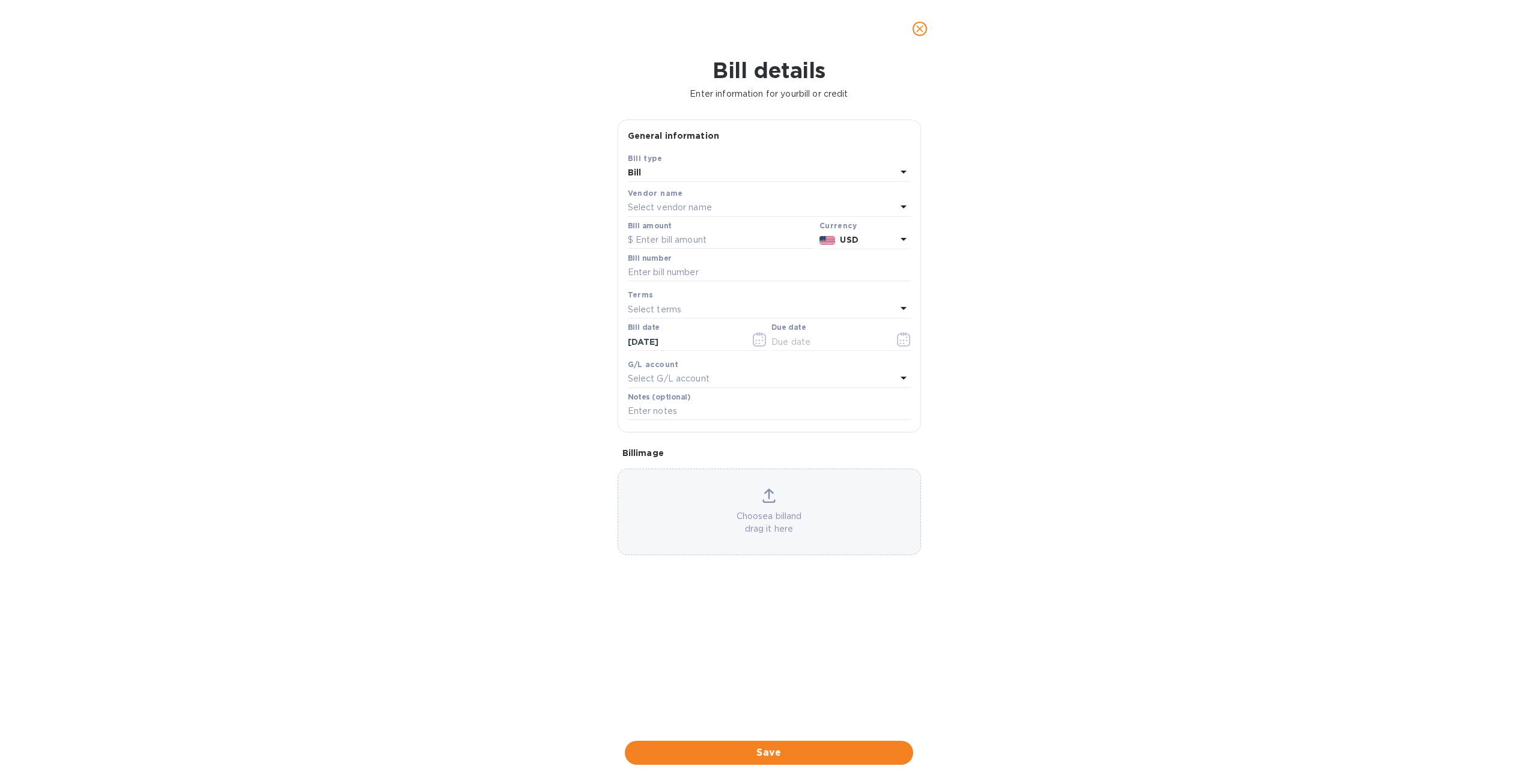
click at [741, 374] on div "Select G/L account" at bounding box center [762, 379] width 268 height 17
drag, startPoint x: 718, startPoint y: 401, endPoint x: 712, endPoint y: 407, distance: 8.5
click at [716, 403] on div at bounding box center [769, 412] width 264 height 24
click at [711, 409] on input "text" at bounding box center [770, 413] width 212 height 18
click at [1197, 316] on div "Bill details Enter information for your bill or credit General information Save…" at bounding box center [769, 420] width 1538 height 726
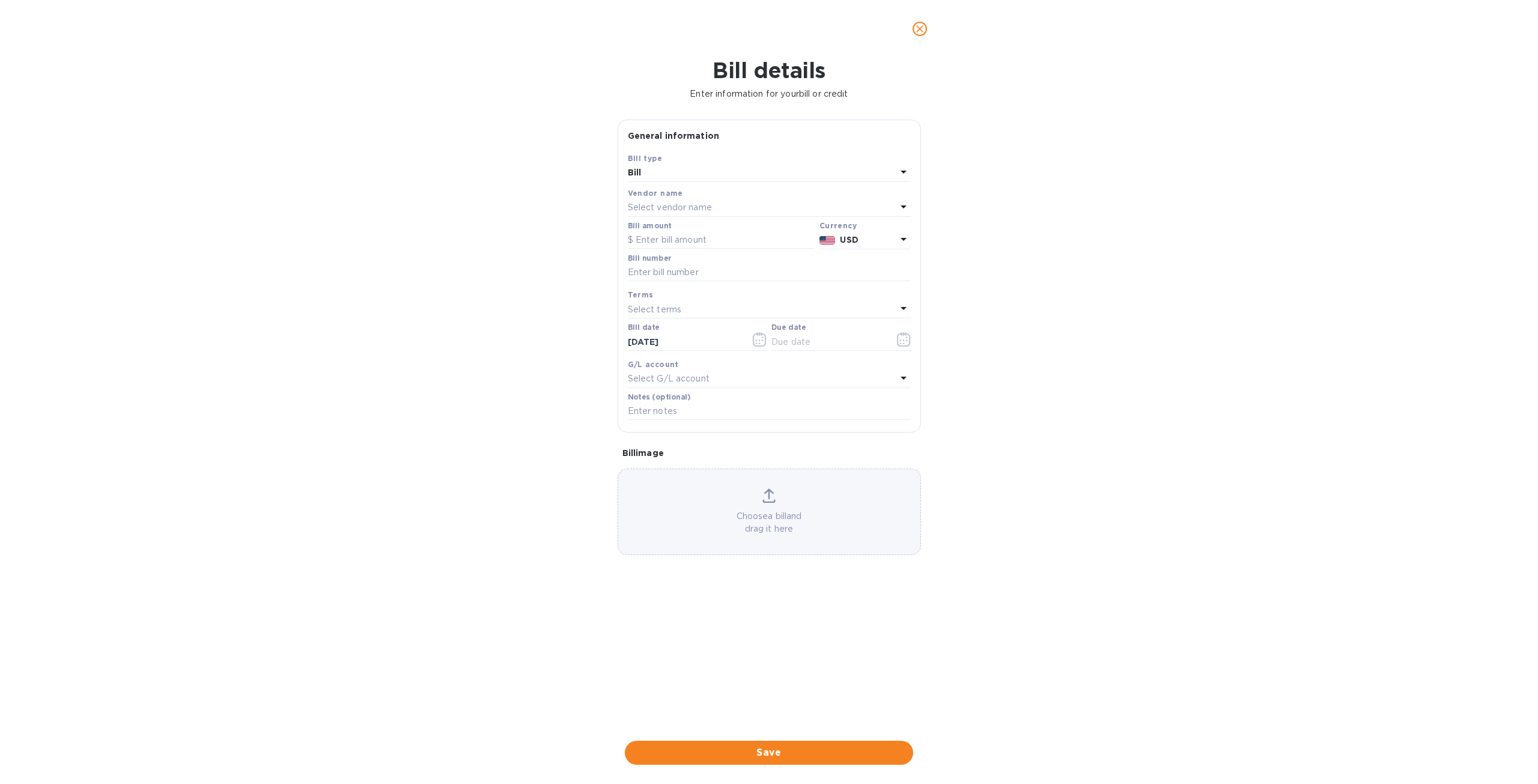
click at [923, 33] on icon "close" at bounding box center [919, 28] width 12 height 12
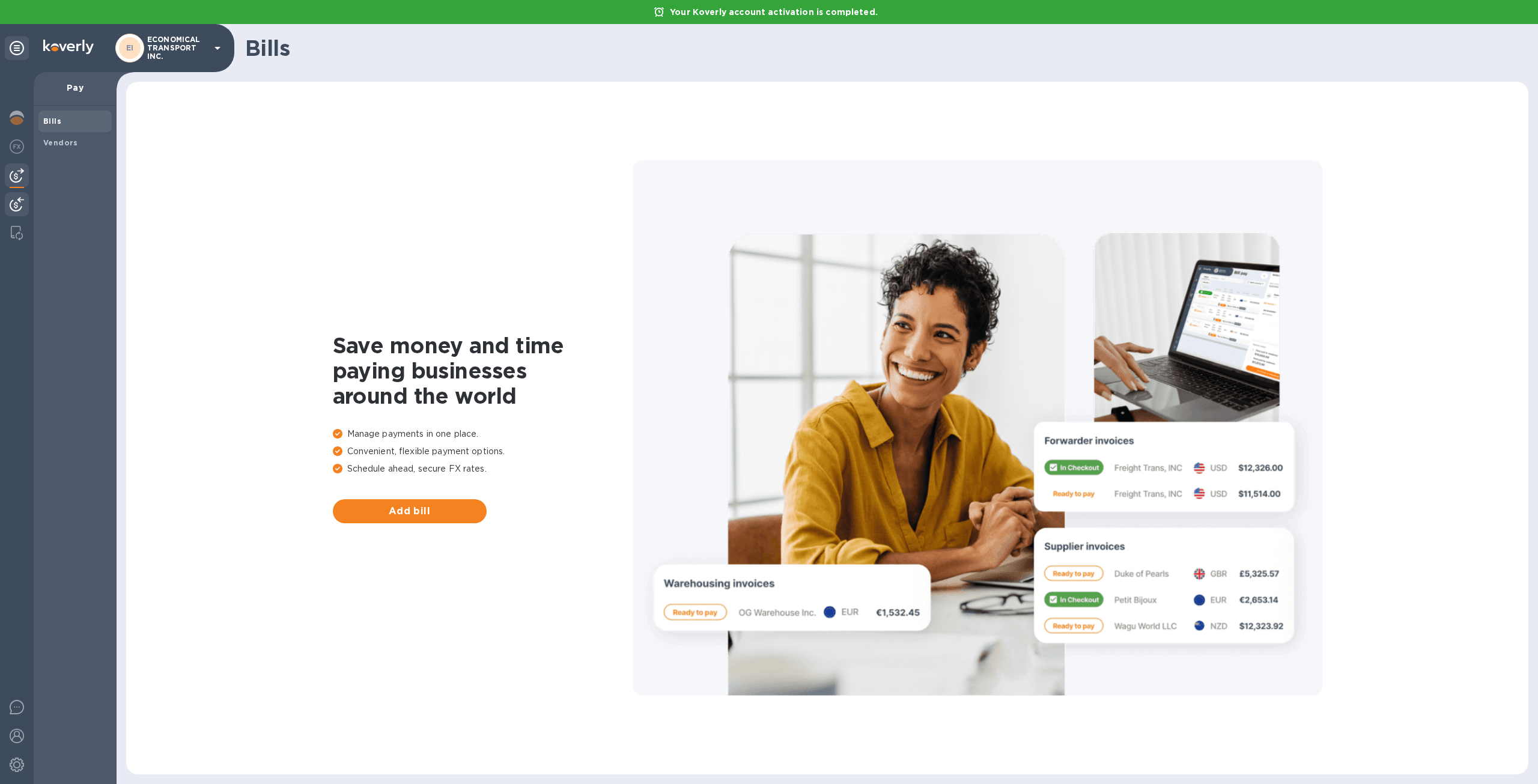
click at [15, 199] on img at bounding box center [17, 204] width 15 height 15
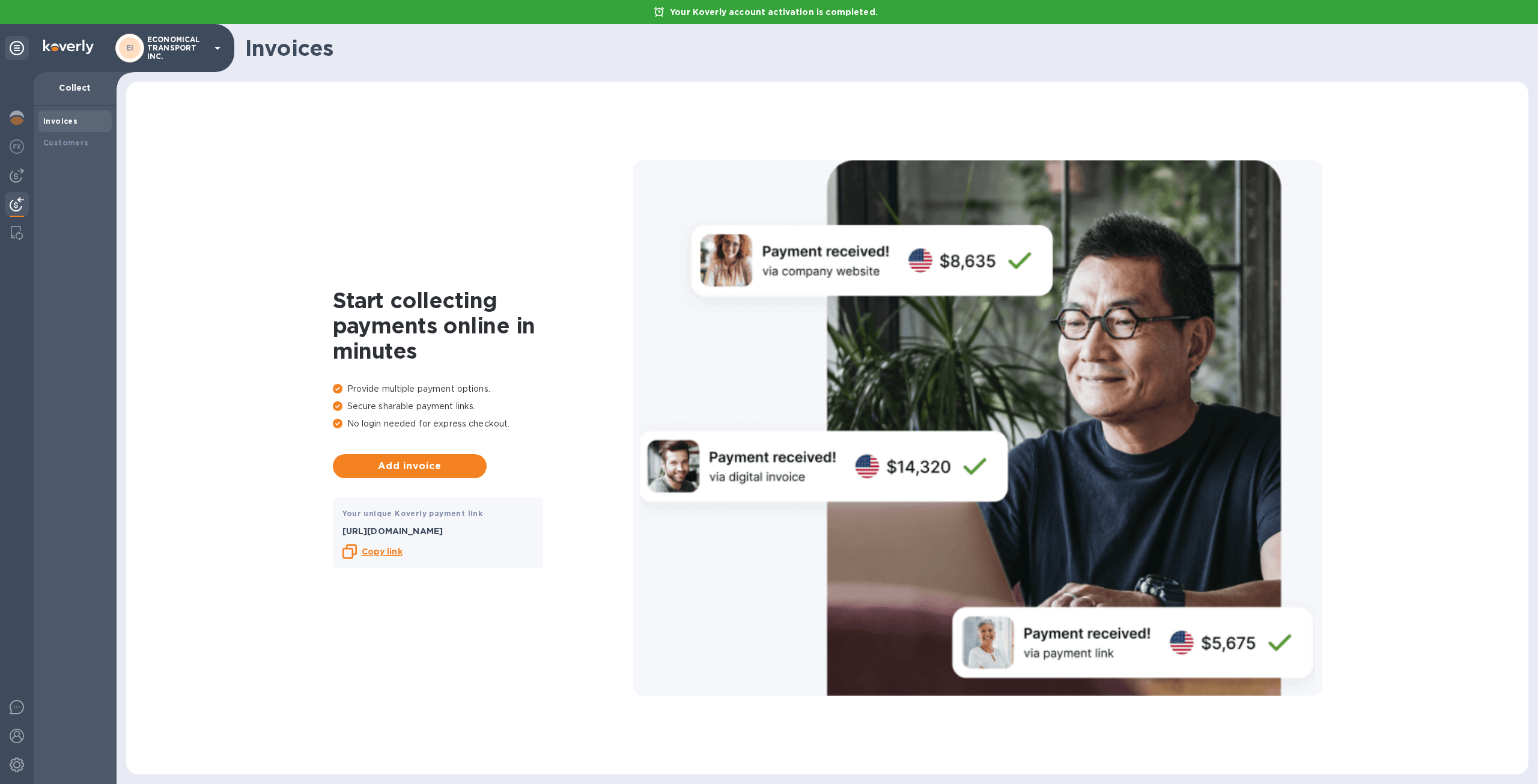
click at [396, 550] on b "Copy link" at bounding box center [382, 551] width 41 height 10
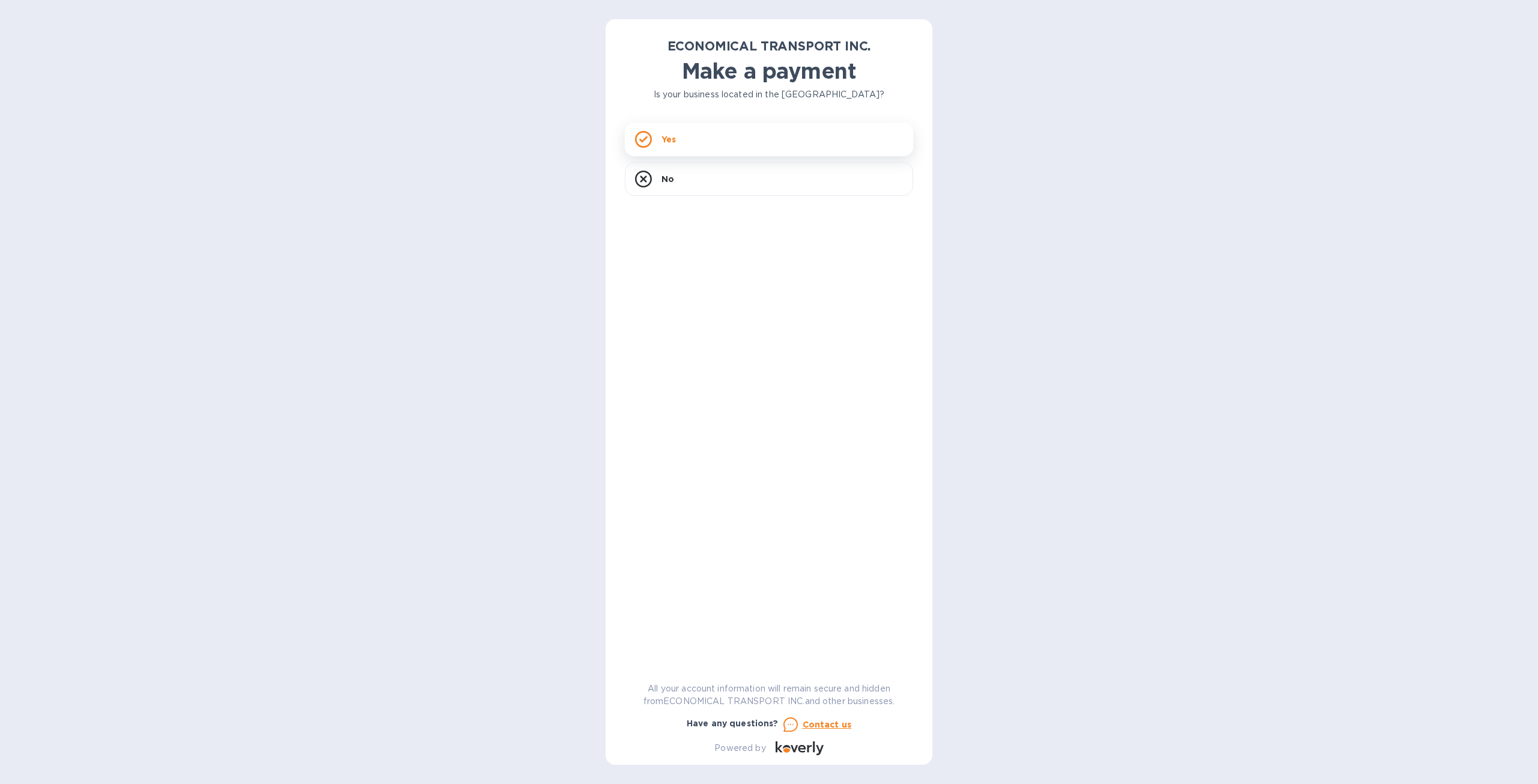
click at [840, 138] on div "Yes" at bounding box center [769, 139] width 289 height 33
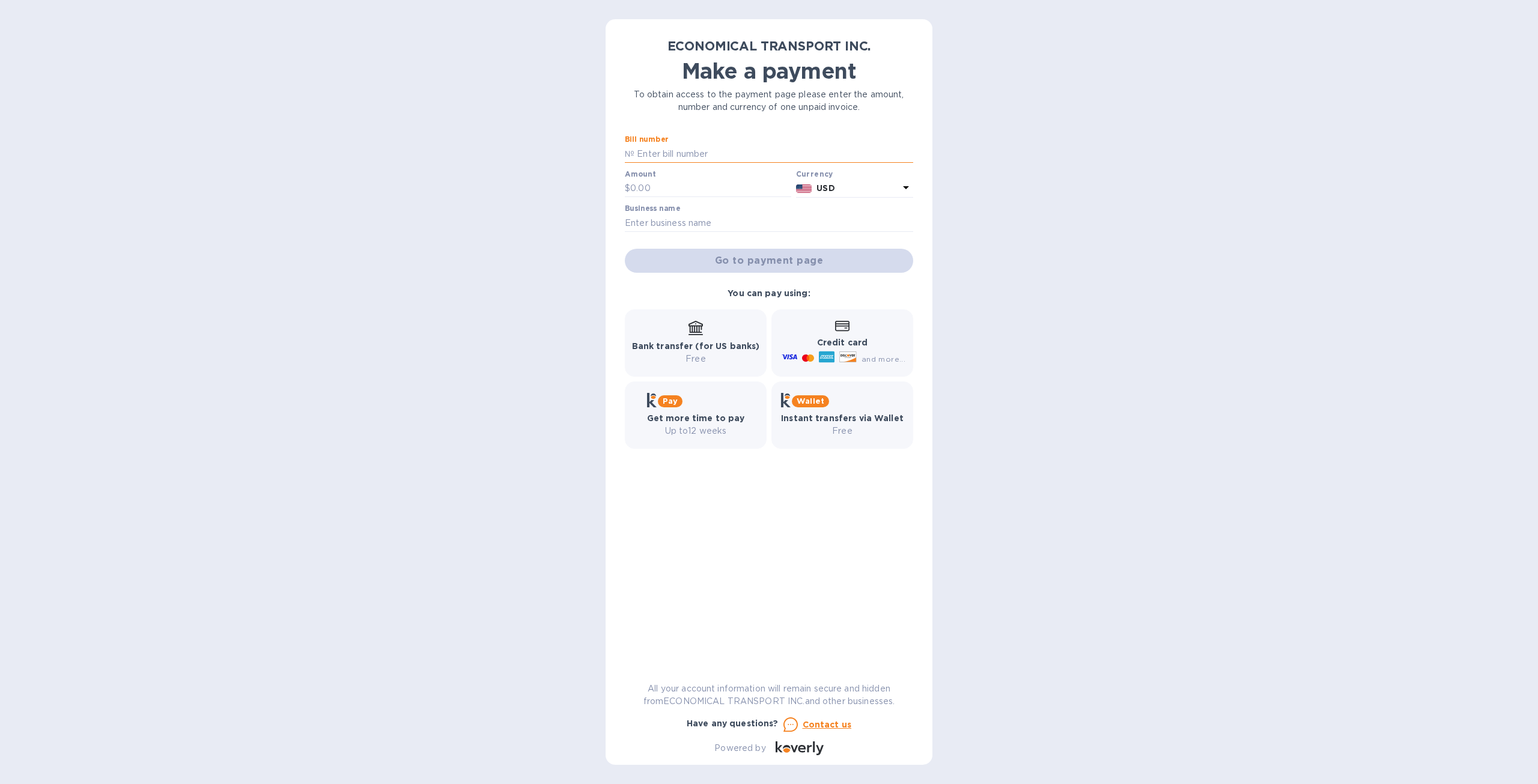
click at [702, 152] on input "text" at bounding box center [774, 154] width 279 height 18
click at [725, 430] on p "Up to 12 weeks" at bounding box center [696, 431] width 98 height 13
click at [718, 158] on input "text" at bounding box center [774, 154] width 279 height 18
click at [705, 433] on p "Up to 12 weeks" at bounding box center [696, 431] width 98 height 13
click at [729, 145] on input "text" at bounding box center [774, 154] width 279 height 18
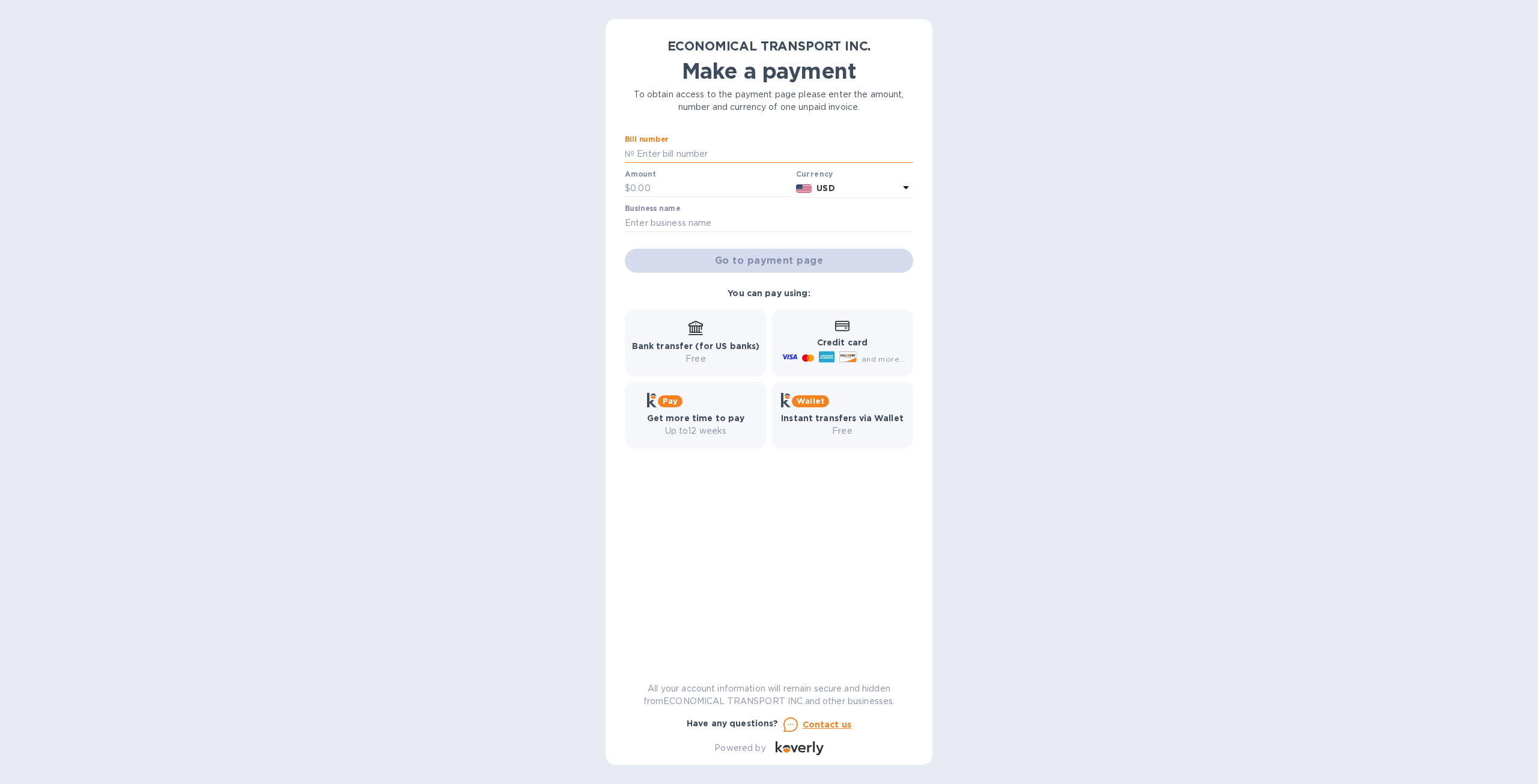
click at [710, 148] on input "text" at bounding box center [774, 154] width 279 height 18
click at [710, 149] on input "text" at bounding box center [774, 154] width 279 height 18
click at [651, 189] on input "text" at bounding box center [711, 188] width 161 height 18
type input "32,000"
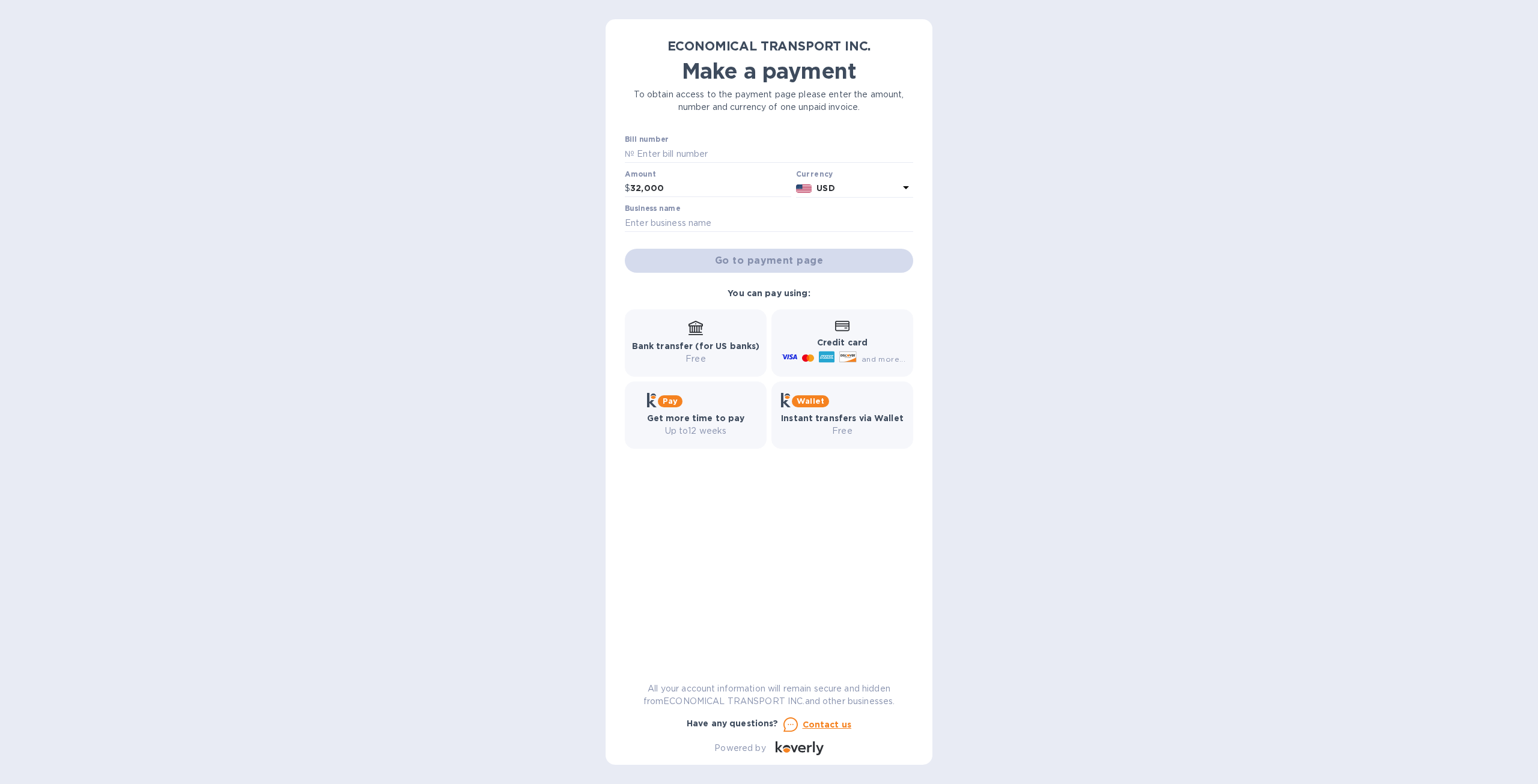
drag, startPoint x: 732, startPoint y: 623, endPoint x: 734, endPoint y: 604, distance: 19.1
click at [732, 621] on div "Bill number № Amount $ 32,000 Currency USD Business name Go to payment page You…" at bounding box center [769, 396] width 289 height 523
click at [723, 156] on input "text" at bounding box center [774, 154] width 279 height 18
click at [701, 144] on div "Bill number №" at bounding box center [769, 149] width 289 height 28
click at [699, 157] on input "text" at bounding box center [774, 154] width 279 height 18
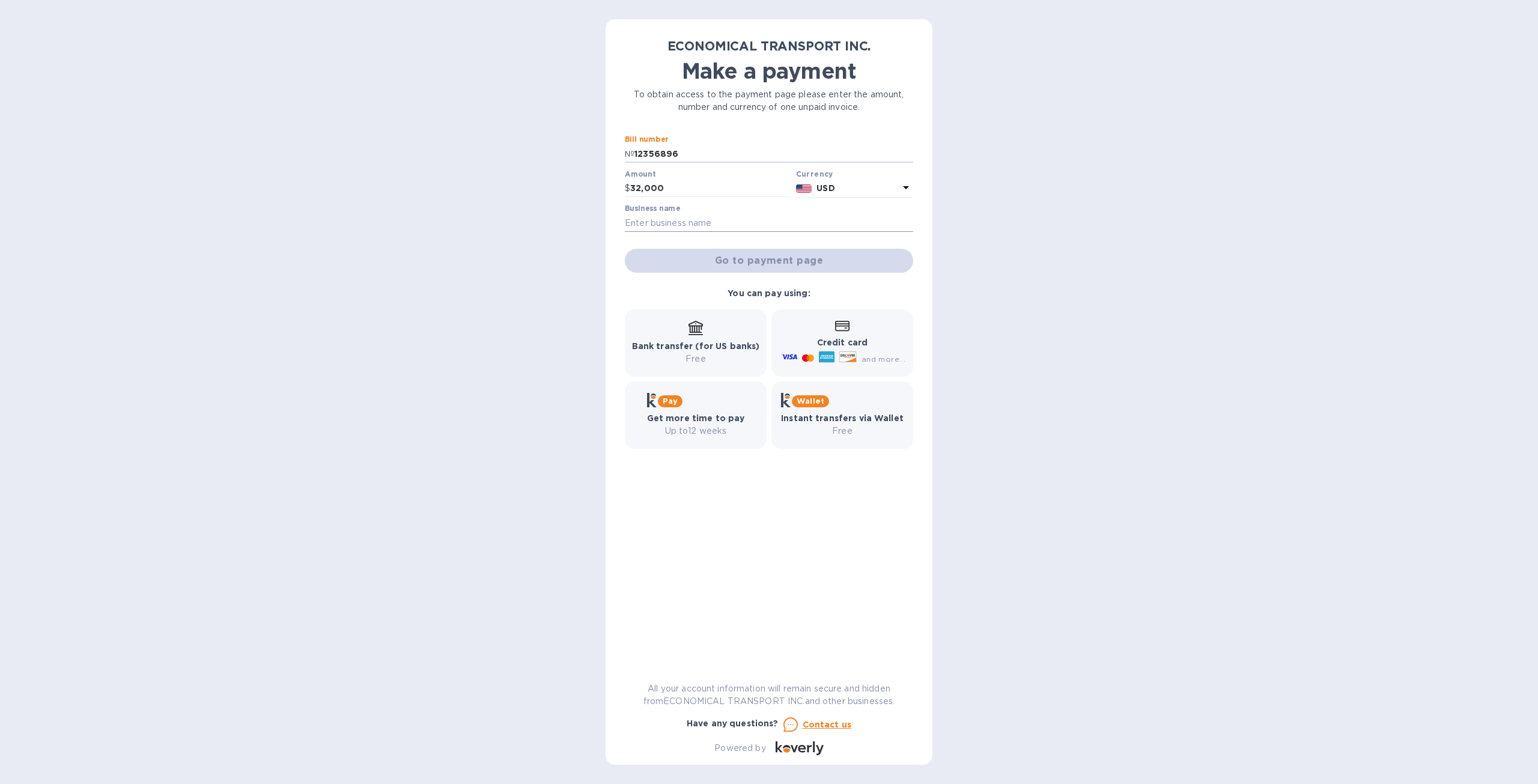
type input "12356896"
click at [656, 219] on input "text" at bounding box center [769, 223] width 289 height 18
click at [720, 220] on input "text" at bounding box center [769, 223] width 289 height 18
type input "star tech plumbing"
click at [1083, 236] on div "ECONOMICAL TRANSPORT INC. Make a payment To obtain access to the payment page p…" at bounding box center [769, 392] width 1538 height 784
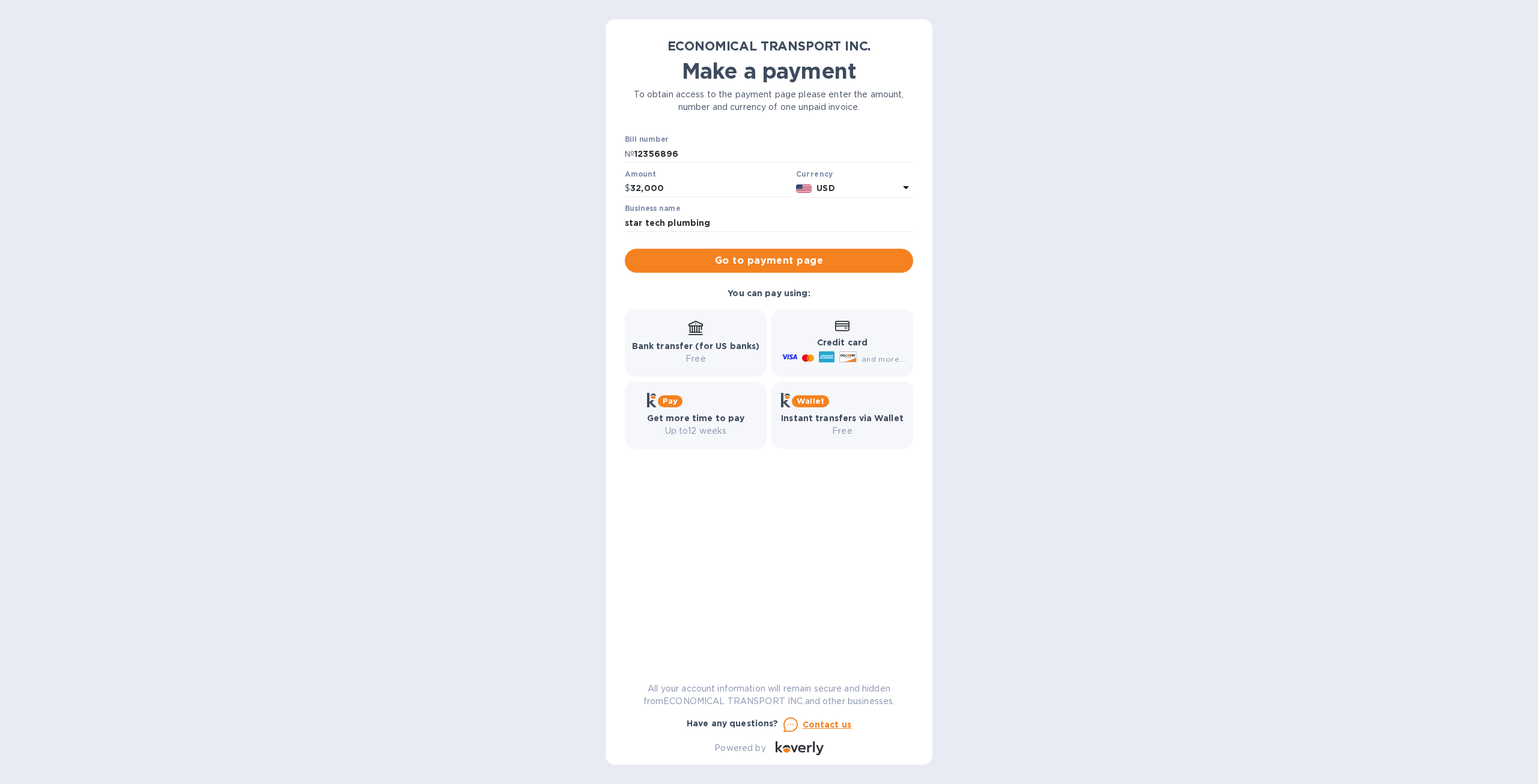
click at [668, 429] on p "Up to 12 weeks" at bounding box center [696, 431] width 98 height 13
click at [791, 276] on div "Bill number № 12356896 Amount $ 32,000 Currency USD Business name star tech plu…" at bounding box center [769, 204] width 303 height 152
click at [795, 268] on span "Go to payment page" at bounding box center [769, 261] width 269 height 15
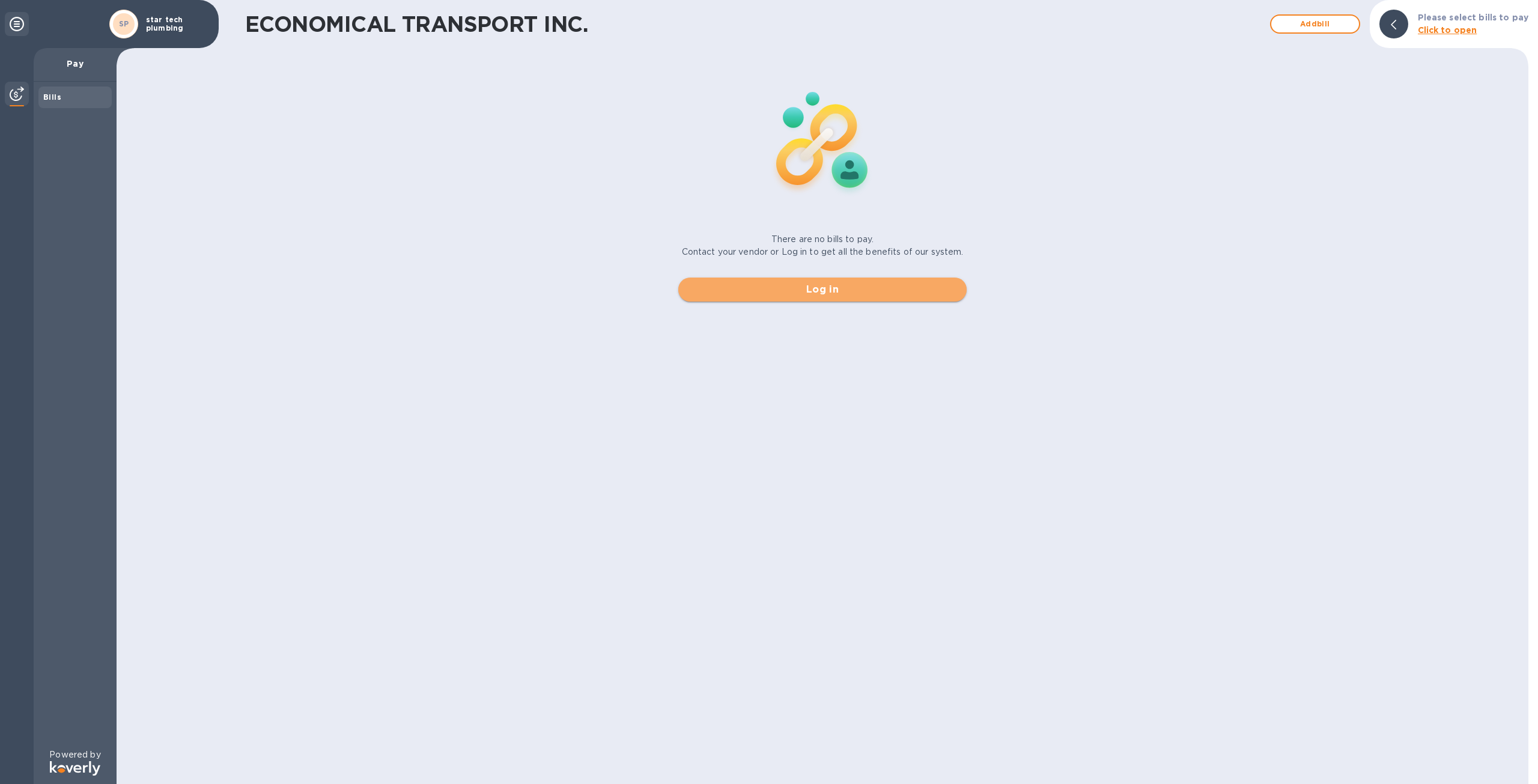
click at [816, 293] on span "Log in" at bounding box center [822, 289] width 269 height 15
